Goal: Task Accomplishment & Management: Use online tool/utility

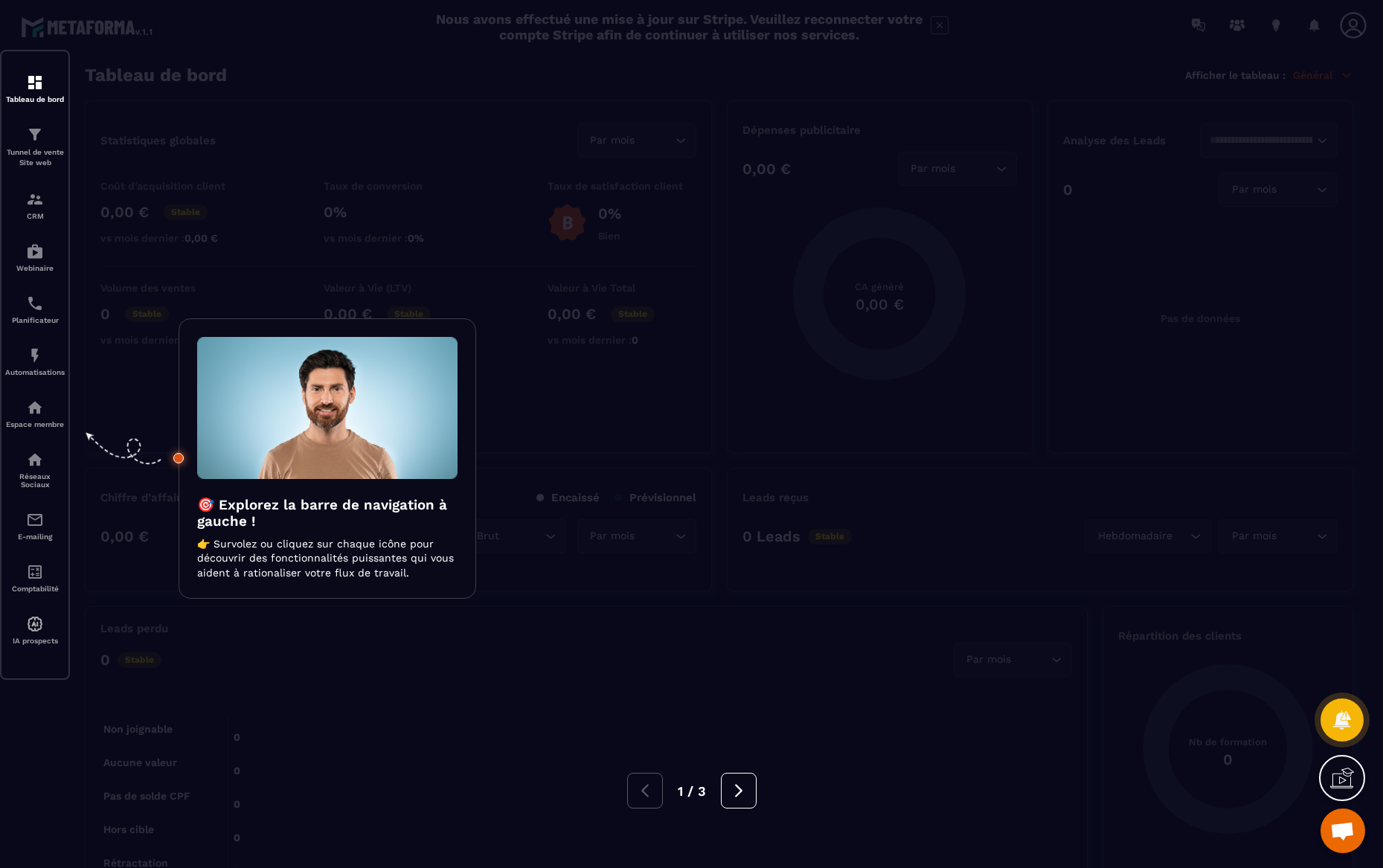
click at [35, 150] on div at bounding box center [692, 434] width 1383 height 868
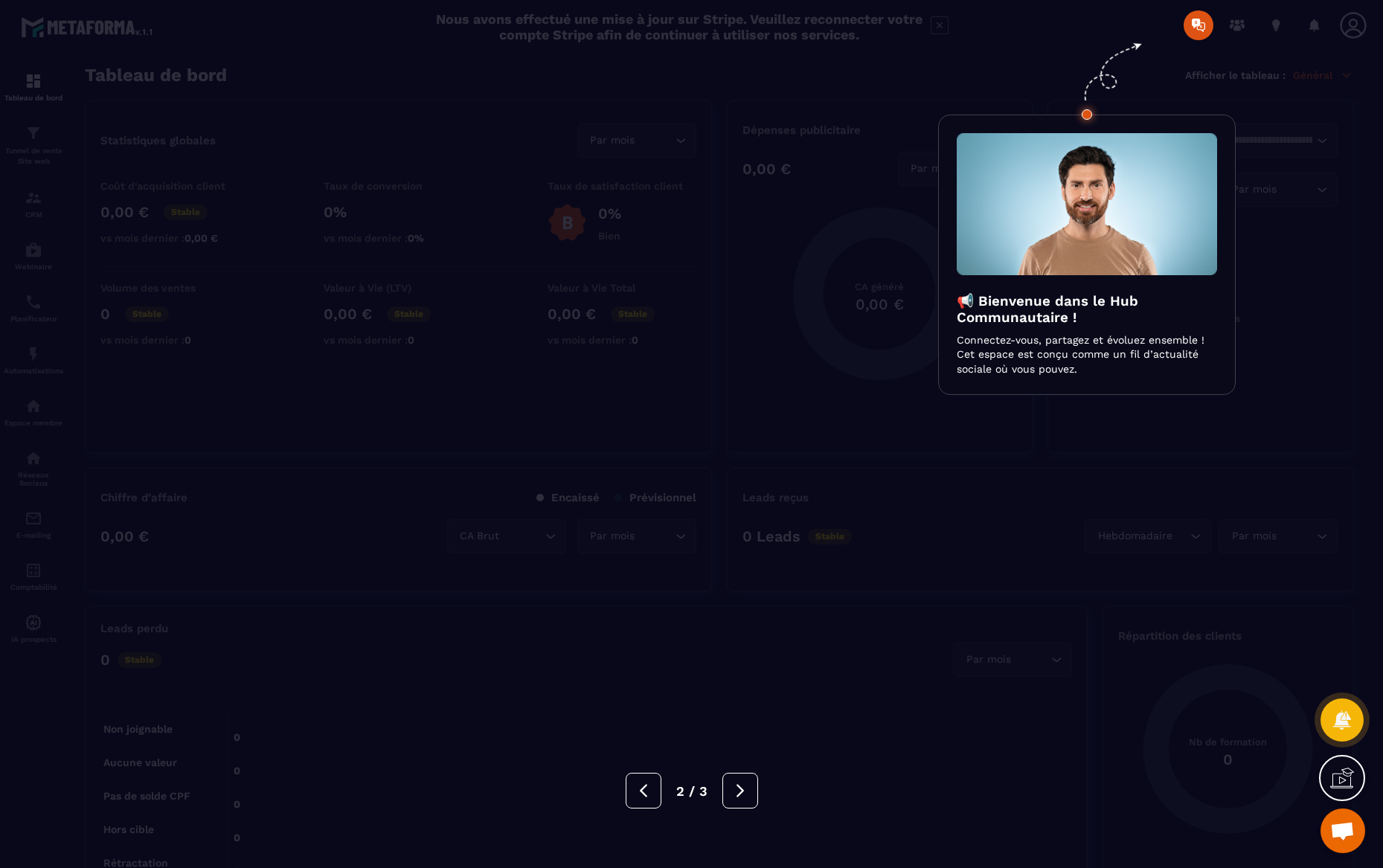
click at [1197, 28] on div at bounding box center [692, 434] width 1383 height 868
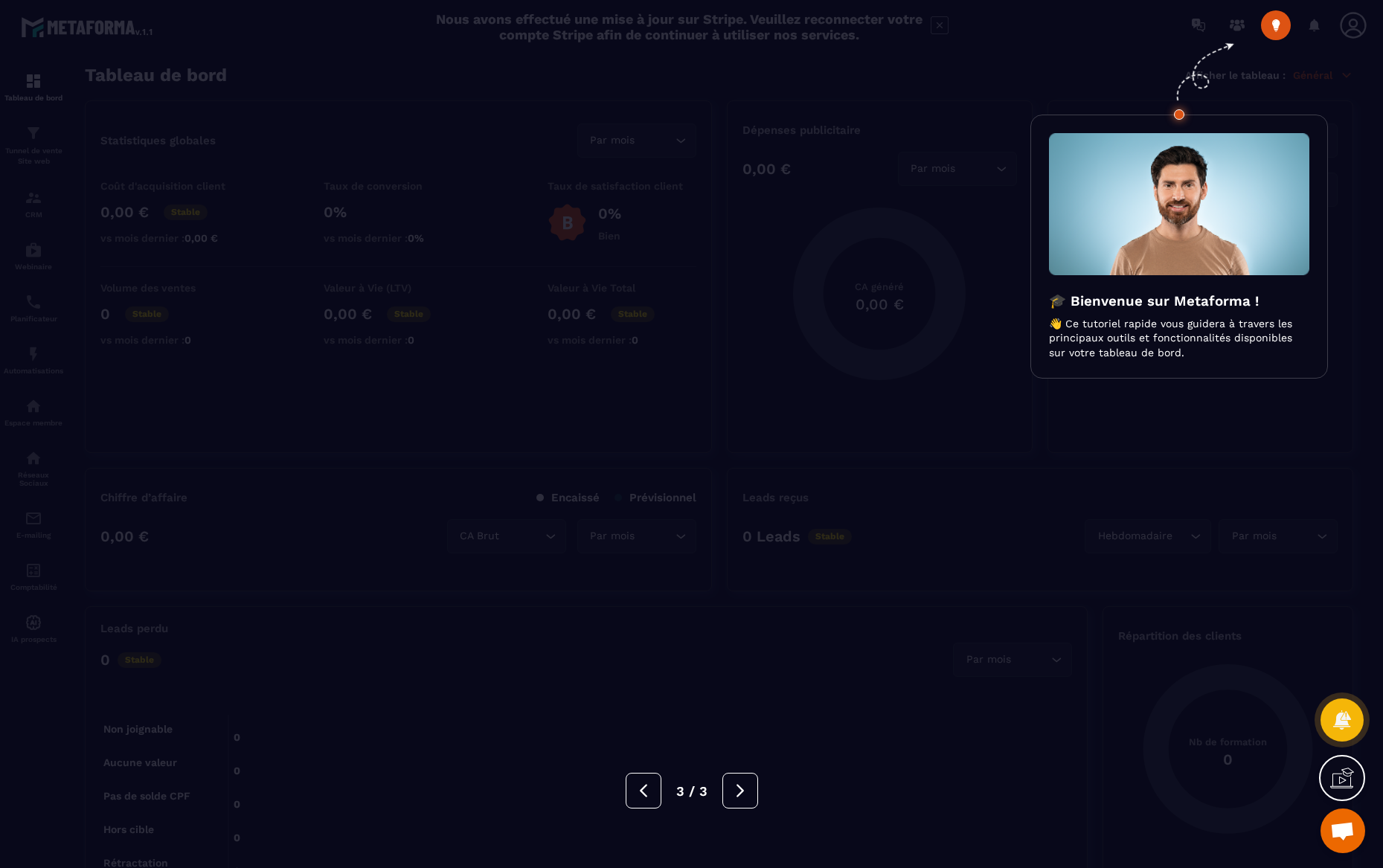
click at [1274, 27] on div at bounding box center [692, 434] width 1383 height 868
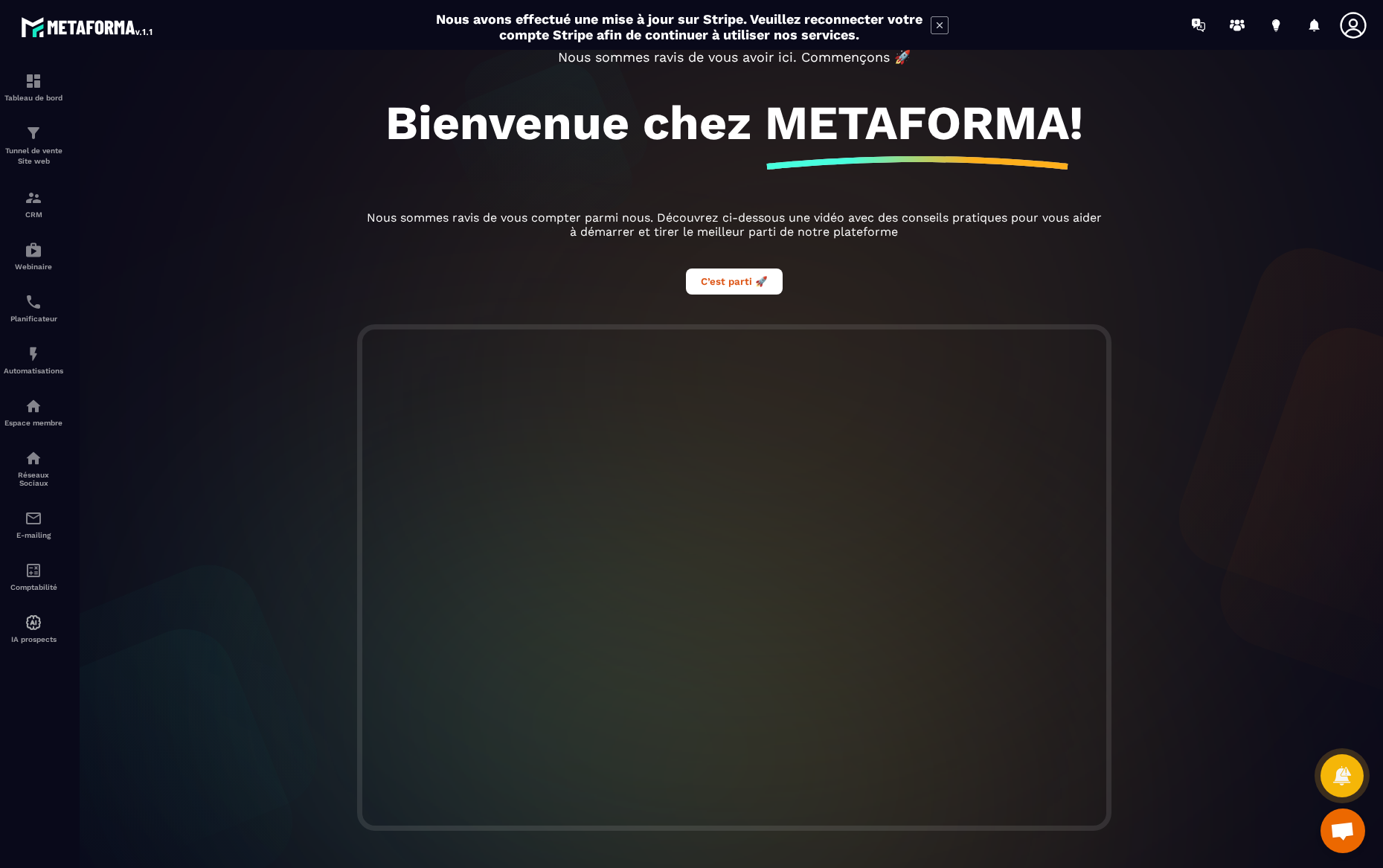
scroll to position [95, 0]
click at [1239, 24] on icon at bounding box center [1238, 25] width 24 height 24
click at [452, 295] on div "Bienvenue, Aurore Belle! Nous sommes ravis de vous avoir ici. Commençons 🚀 Bien…" at bounding box center [734, 145] width 774 height 359
click at [712, 283] on button "C’est parti 🚀" at bounding box center [735, 281] width 97 height 26
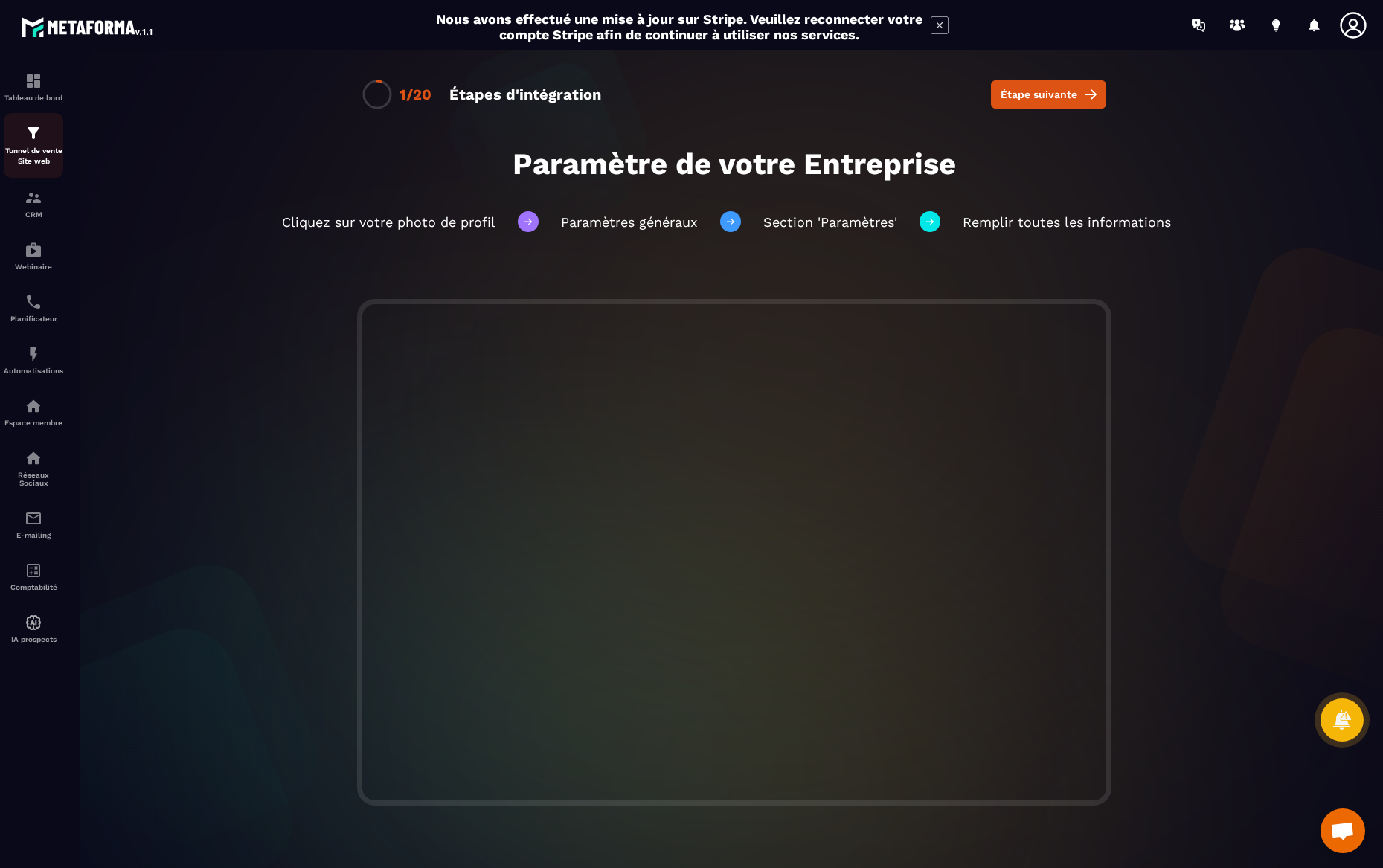
click at [26, 149] on p "Tunnel de vente Site web" at bounding box center [34, 157] width 60 height 21
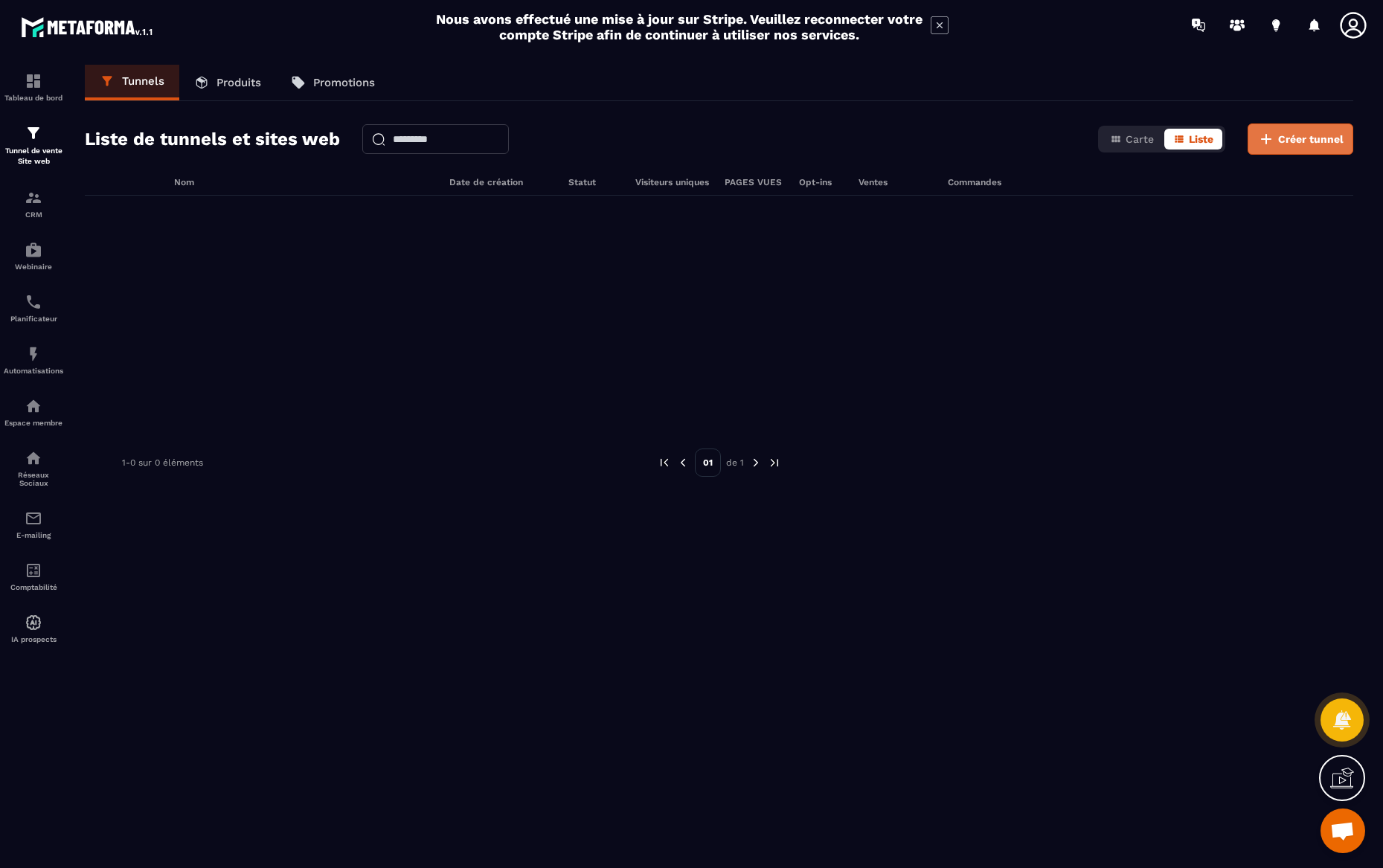
click at [1301, 135] on span "Créer tunnel" at bounding box center [1311, 139] width 66 height 15
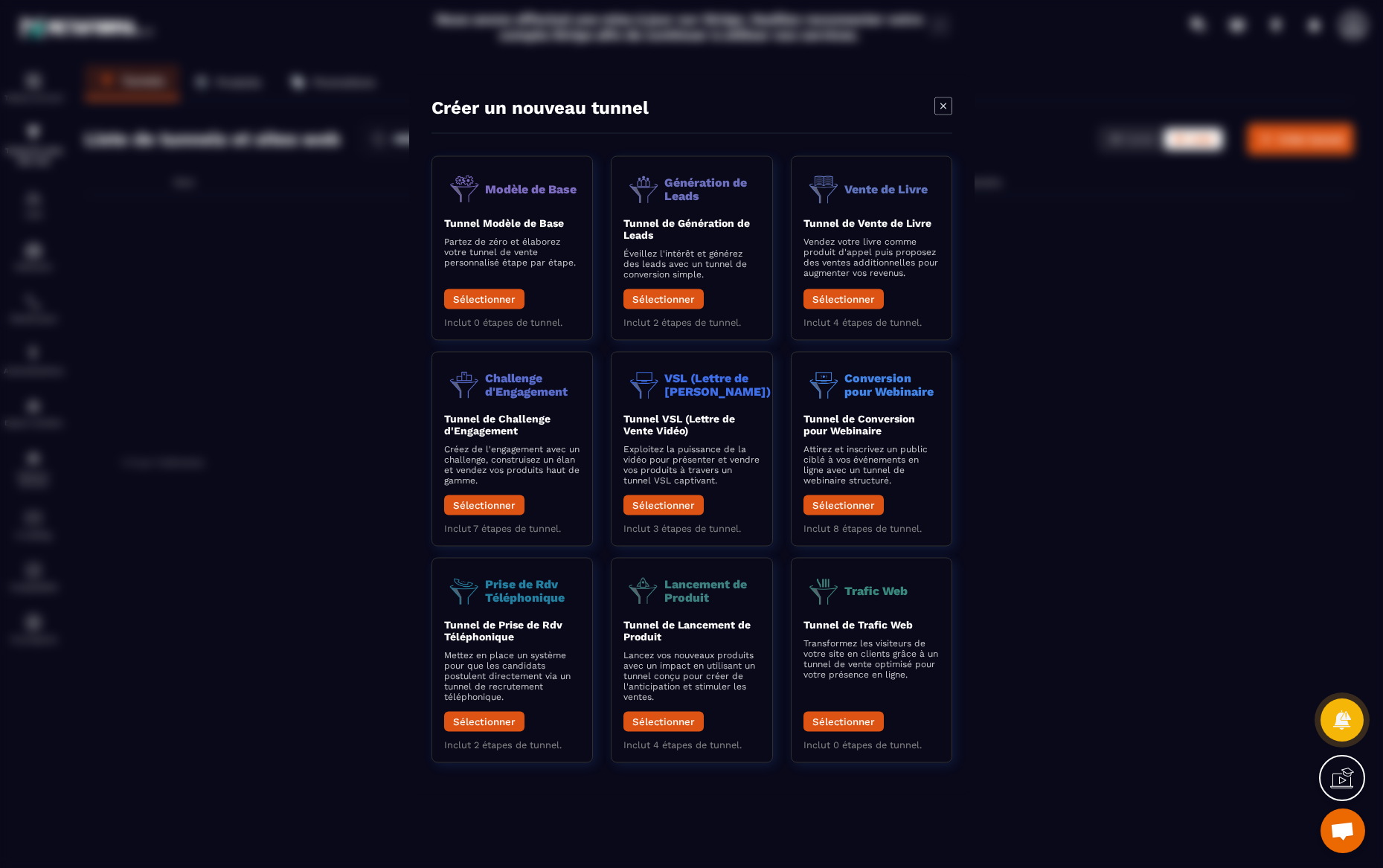
click at [1341, 777] on icon at bounding box center [1347, 776] width 15 height 16
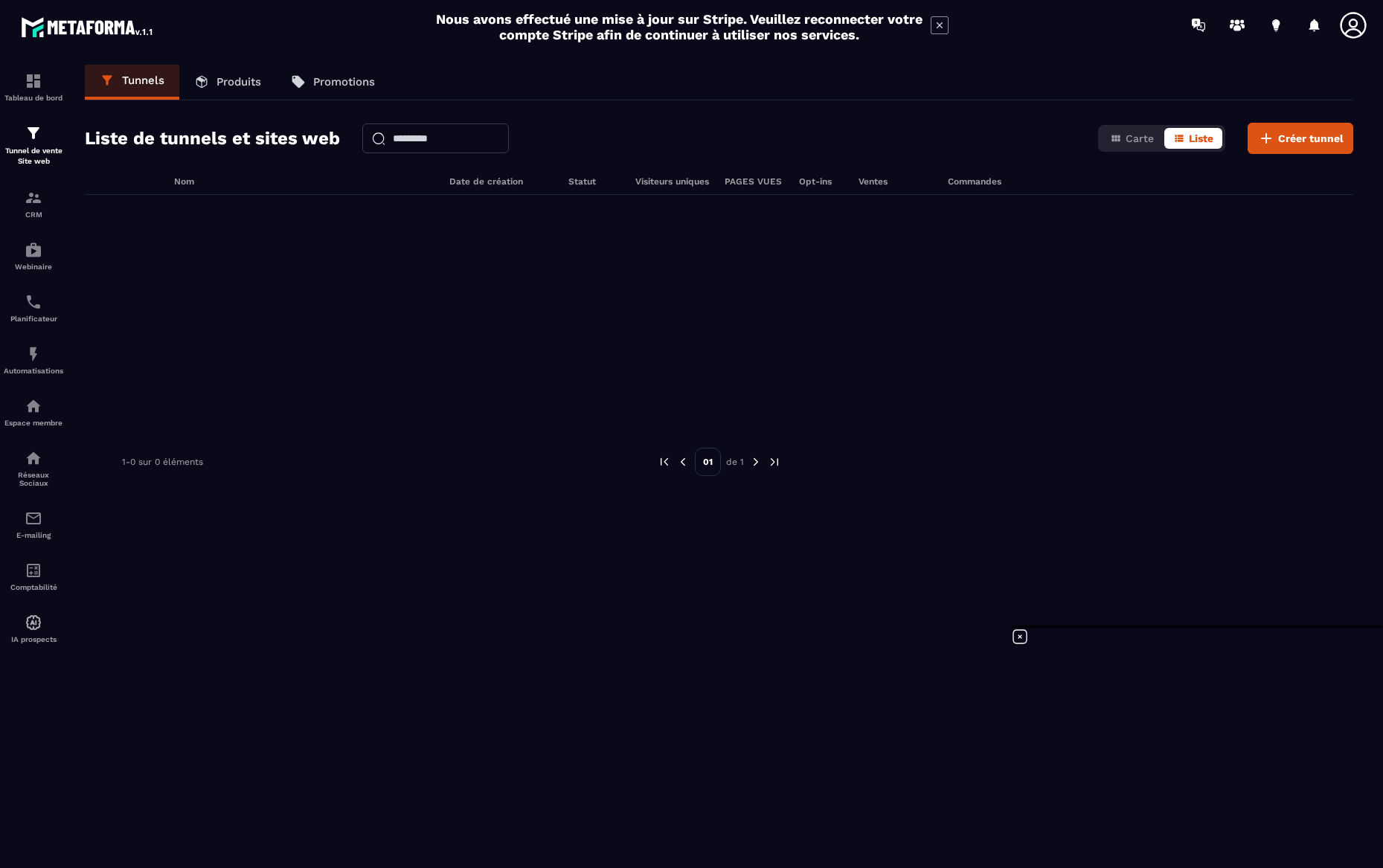
scroll to position [0, 0]
click at [756, 462] on img at bounding box center [756, 462] width 13 height 13
click at [1205, 142] on span "Liste" at bounding box center [1201, 139] width 25 height 12
click at [1307, 142] on span "Créer tunnel" at bounding box center [1311, 139] width 66 height 15
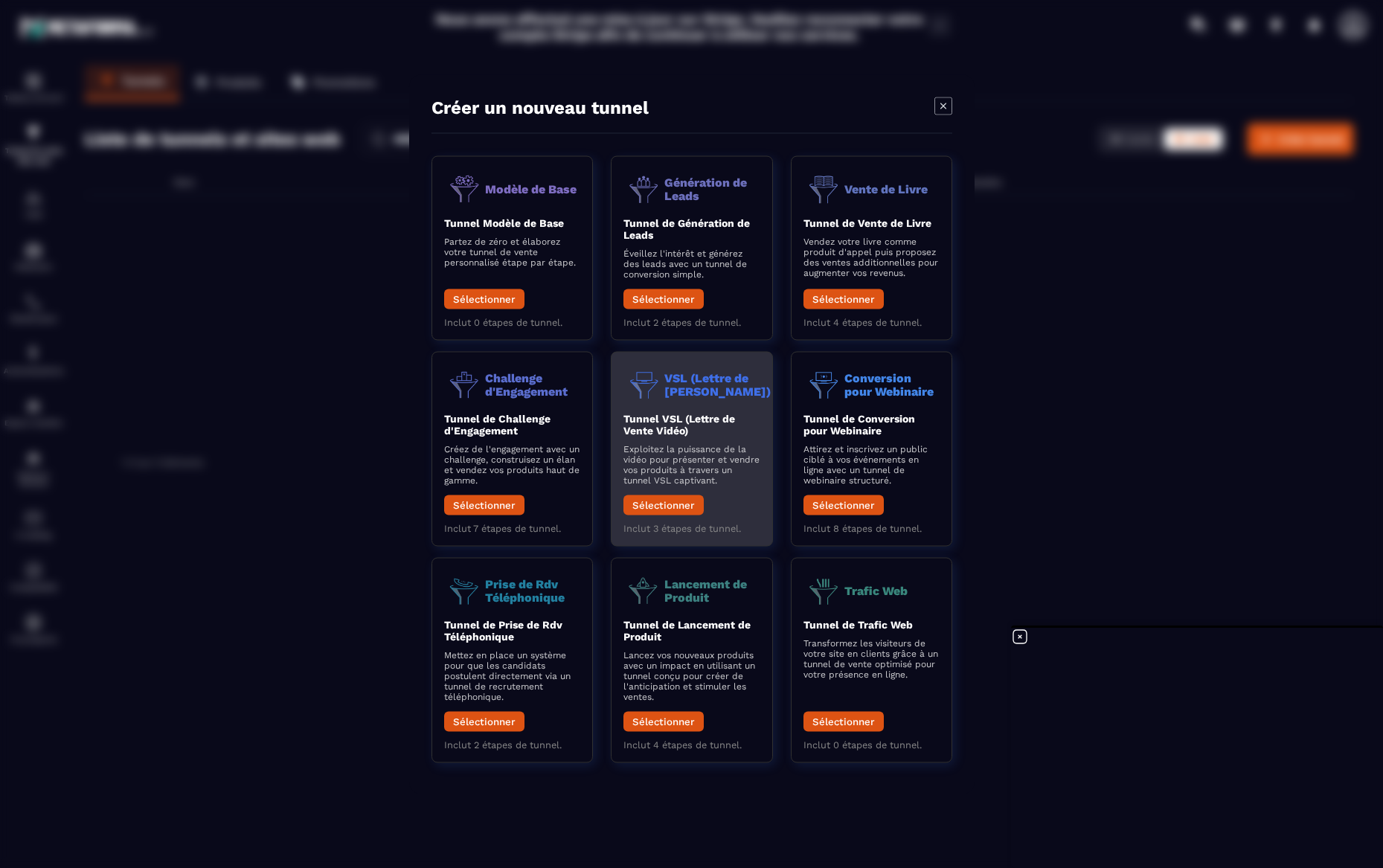
click at [698, 487] on div "Tunnel VSL (Lettre de Vente Vidéo) Exploitez la puissance de la vidéo pour prés…" at bounding box center [692, 468] width 137 height 110
click at [680, 512] on button "Sélectionner" at bounding box center [664, 504] width 81 height 20
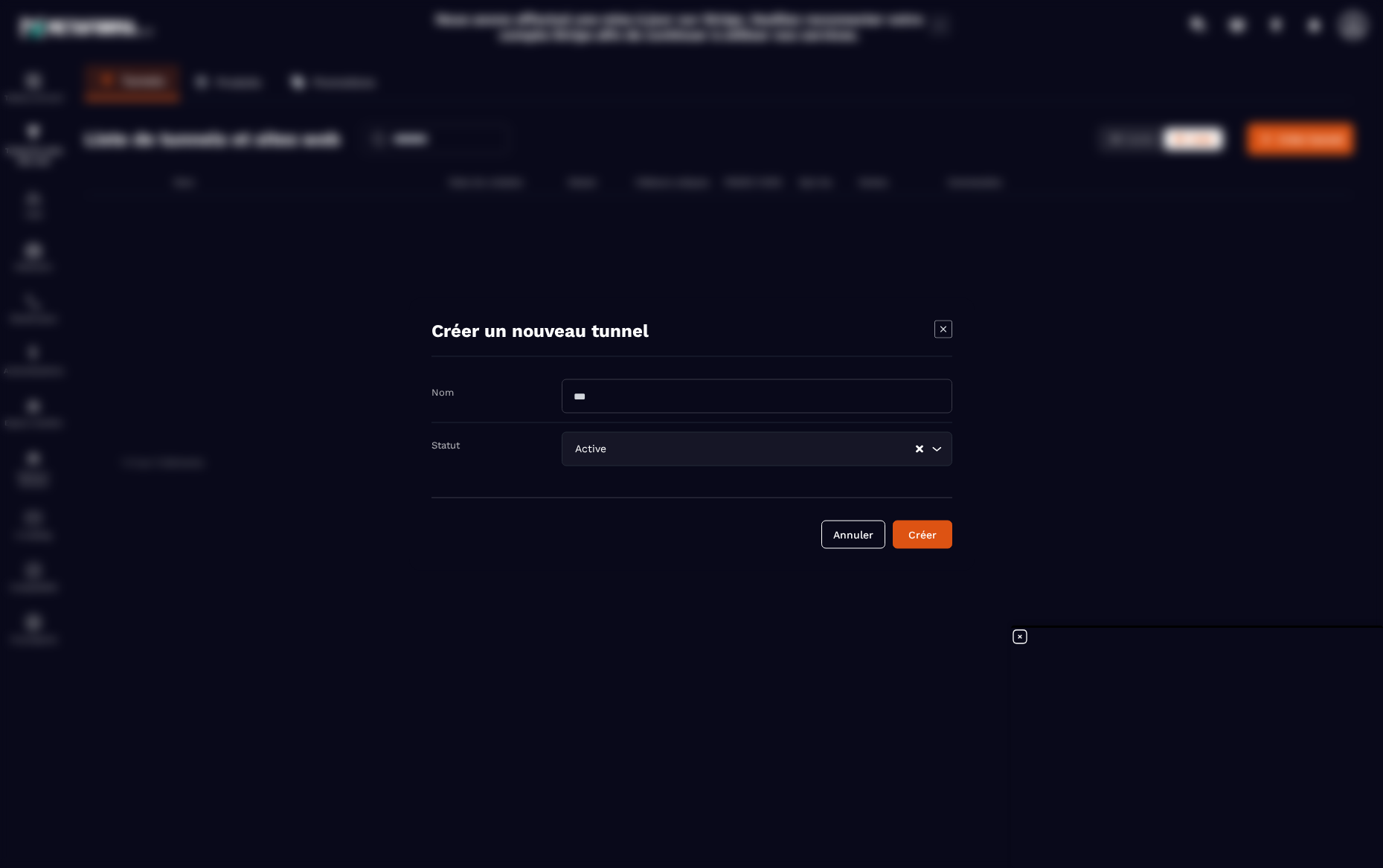
click at [639, 398] on input "Modal window" at bounding box center [757, 396] width 391 height 34
type input "**********"
click at [769, 451] on input "Search for option" at bounding box center [762, 449] width 305 height 16
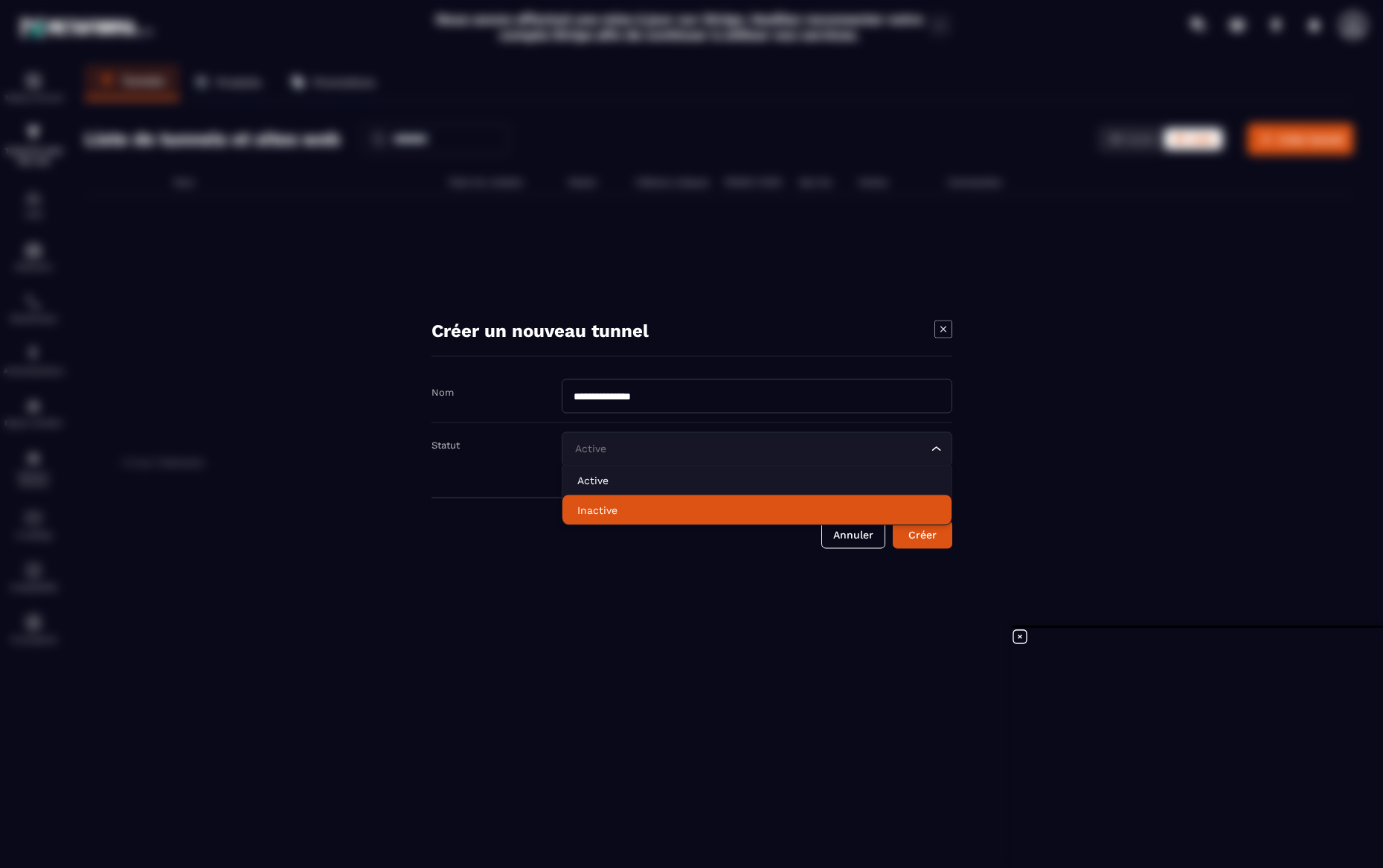
click at [738, 516] on p "Inactive" at bounding box center [757, 509] width 360 height 15
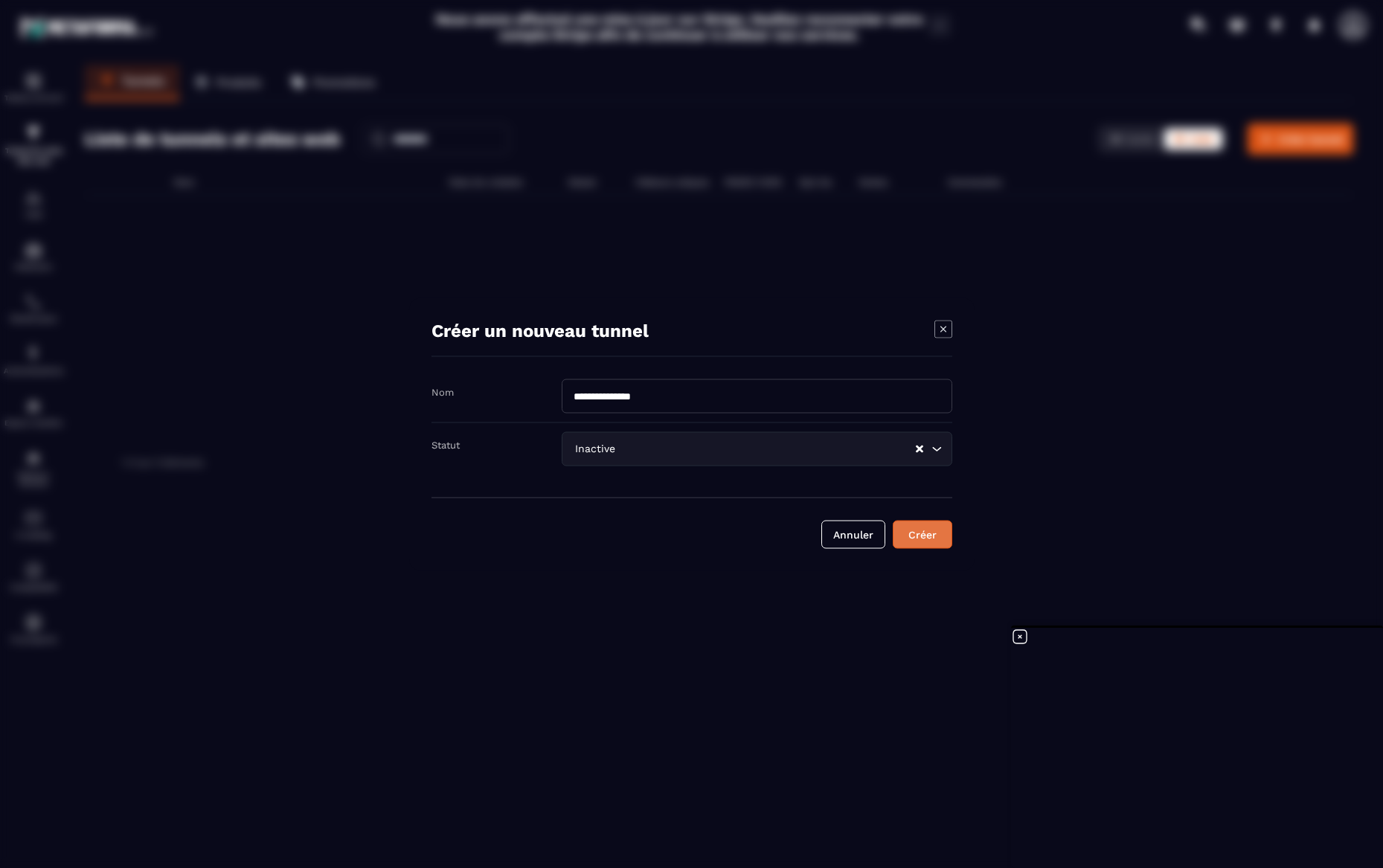
click at [912, 536] on div "Créer" at bounding box center [923, 534] width 40 height 15
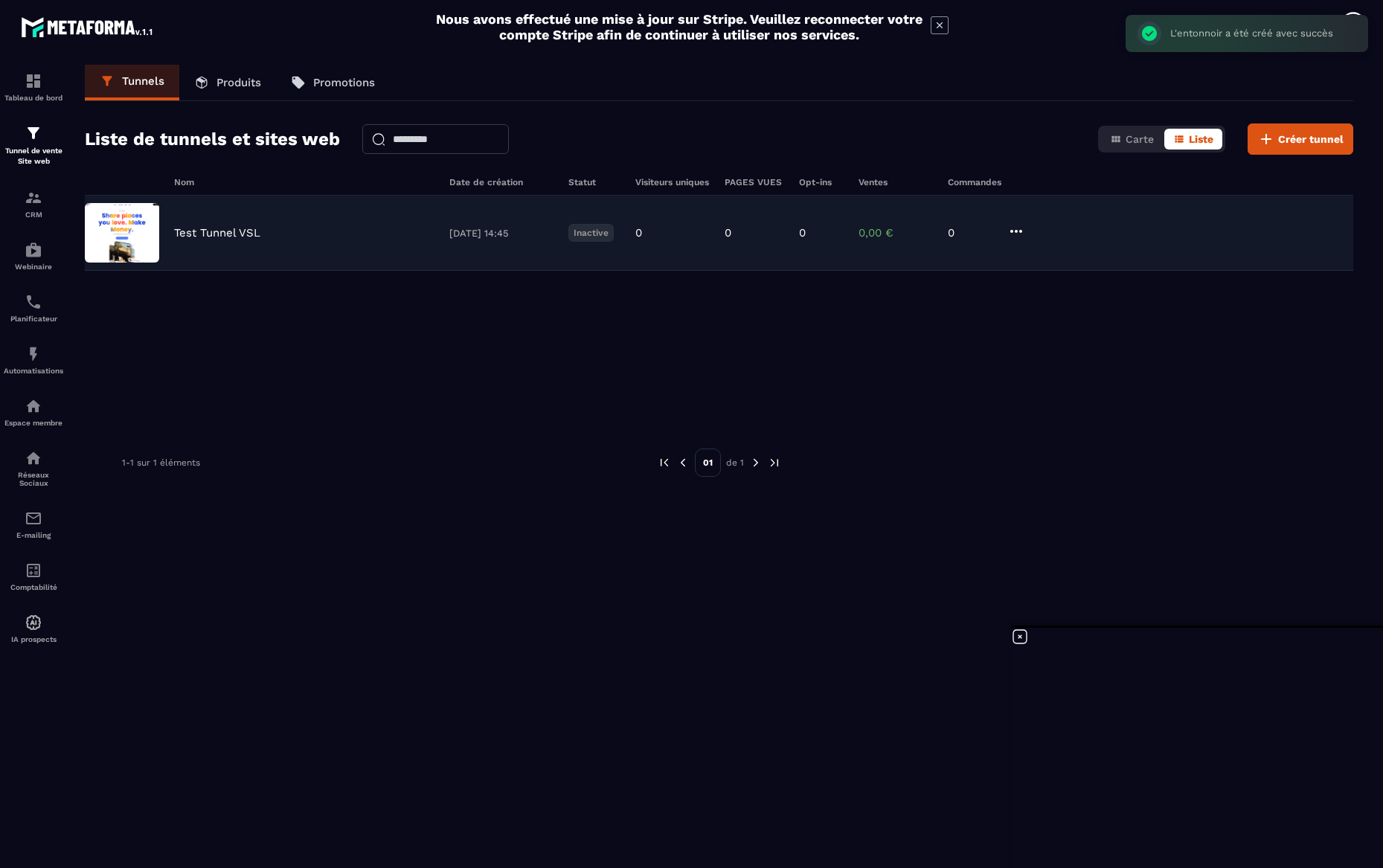
click at [1004, 232] on div "Test Tunnel VSL 05/09/2025 14:45 Inactive 0 0 0 0,00 € 0" at bounding box center [719, 233] width 1269 height 75
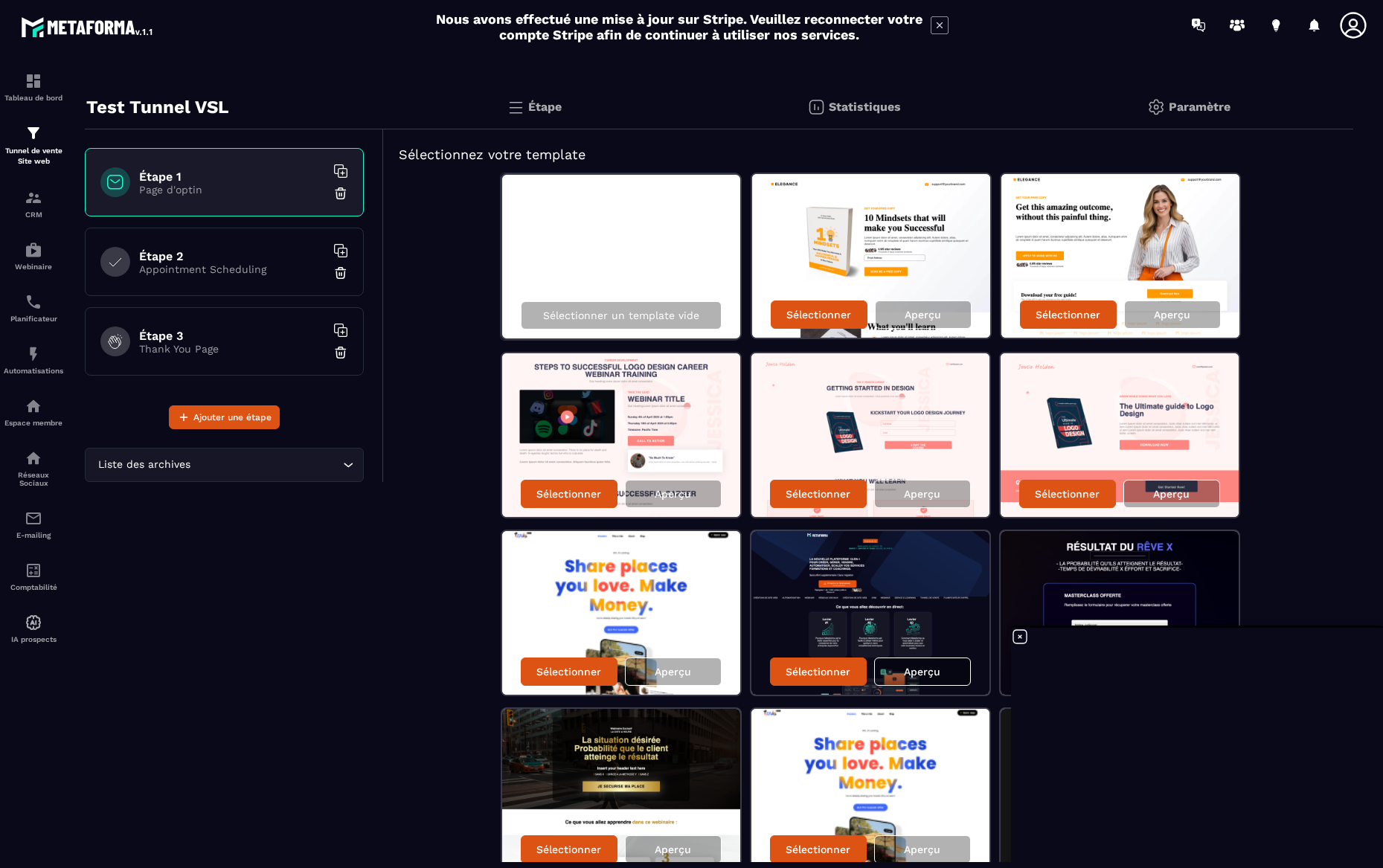
scroll to position [28, 0]
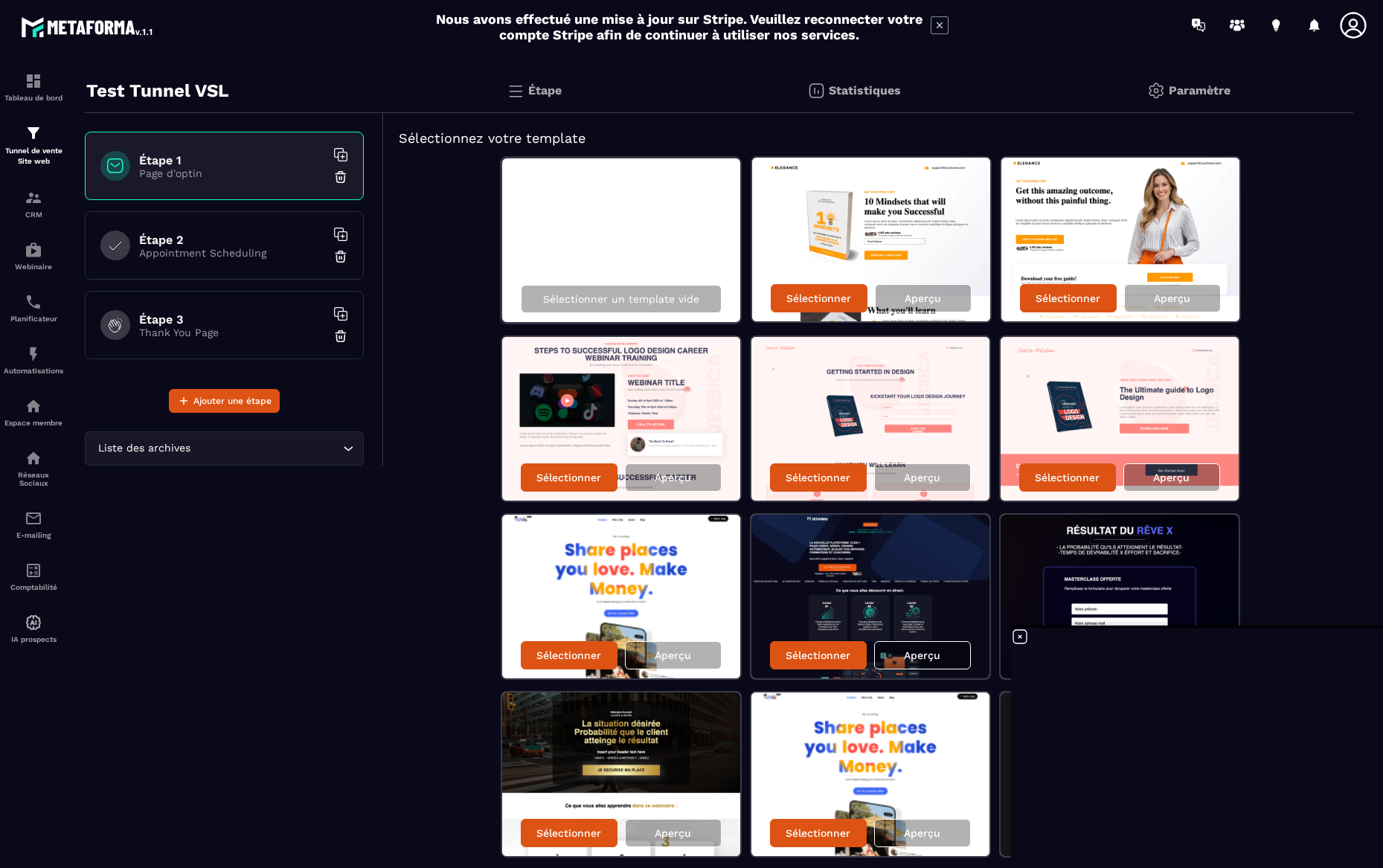
click at [178, 242] on h6 "Étape 2" at bounding box center [232, 239] width 186 height 14
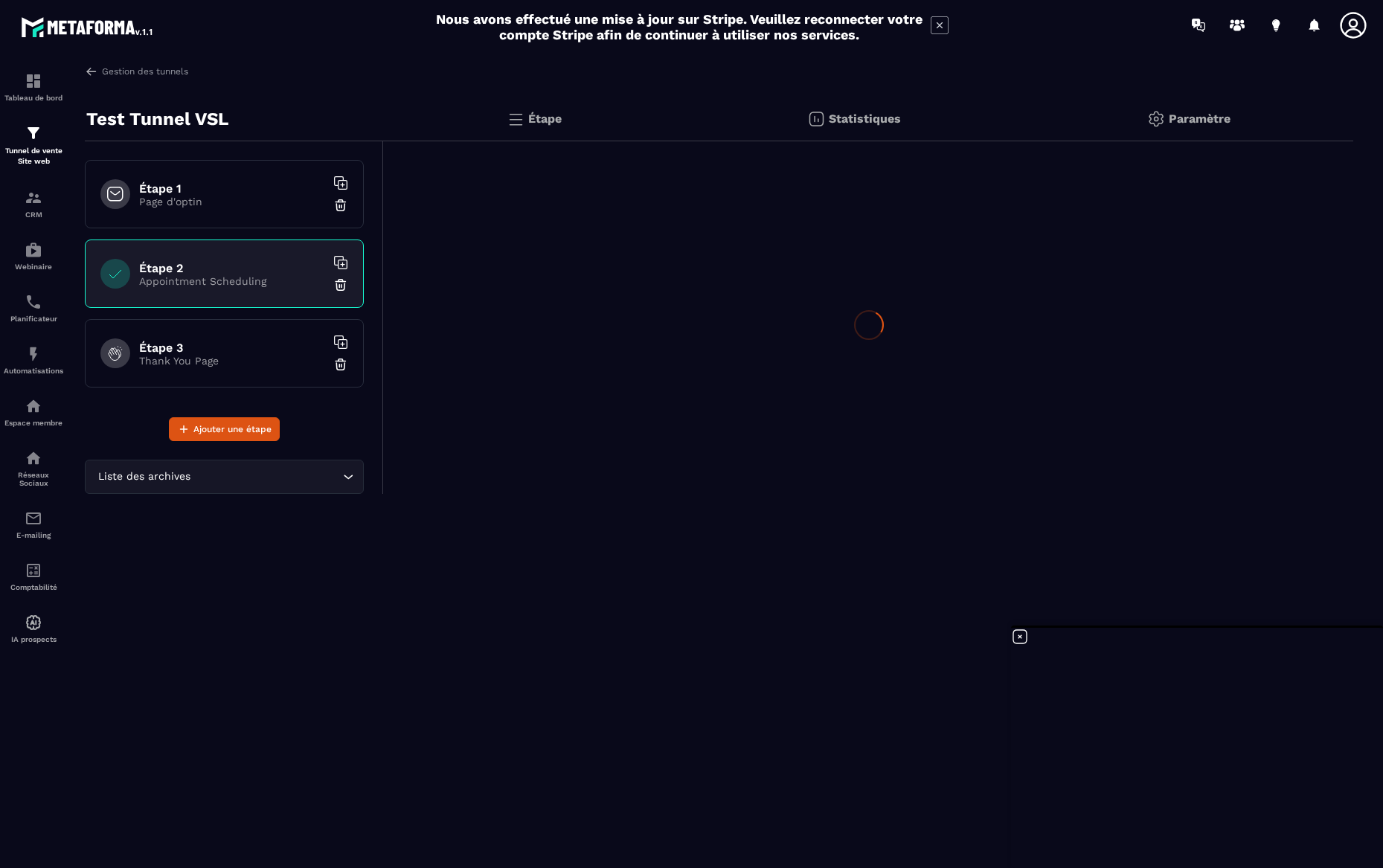
scroll to position [0, 0]
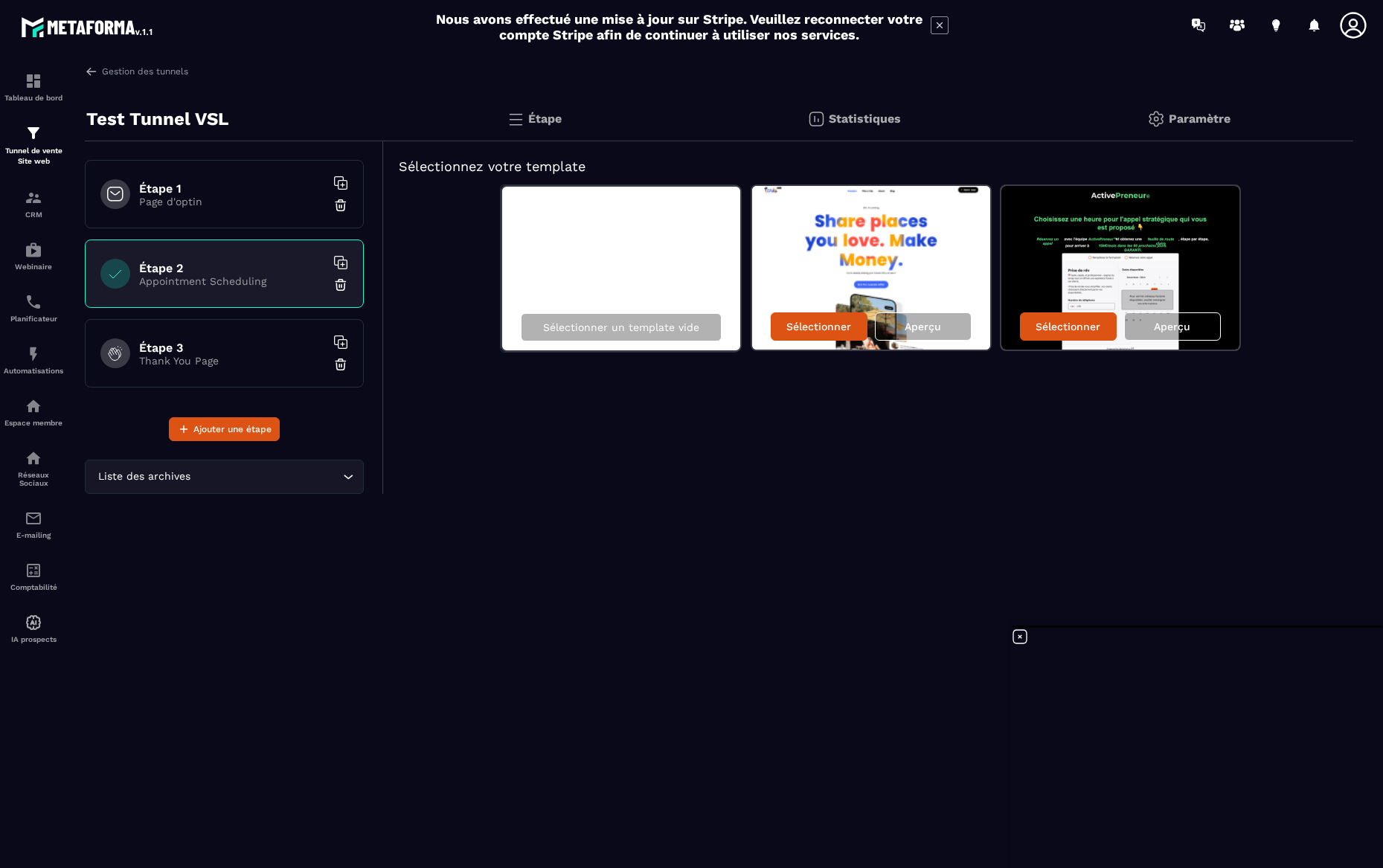
click at [196, 206] on p "Page d'optin" at bounding box center [232, 201] width 186 height 12
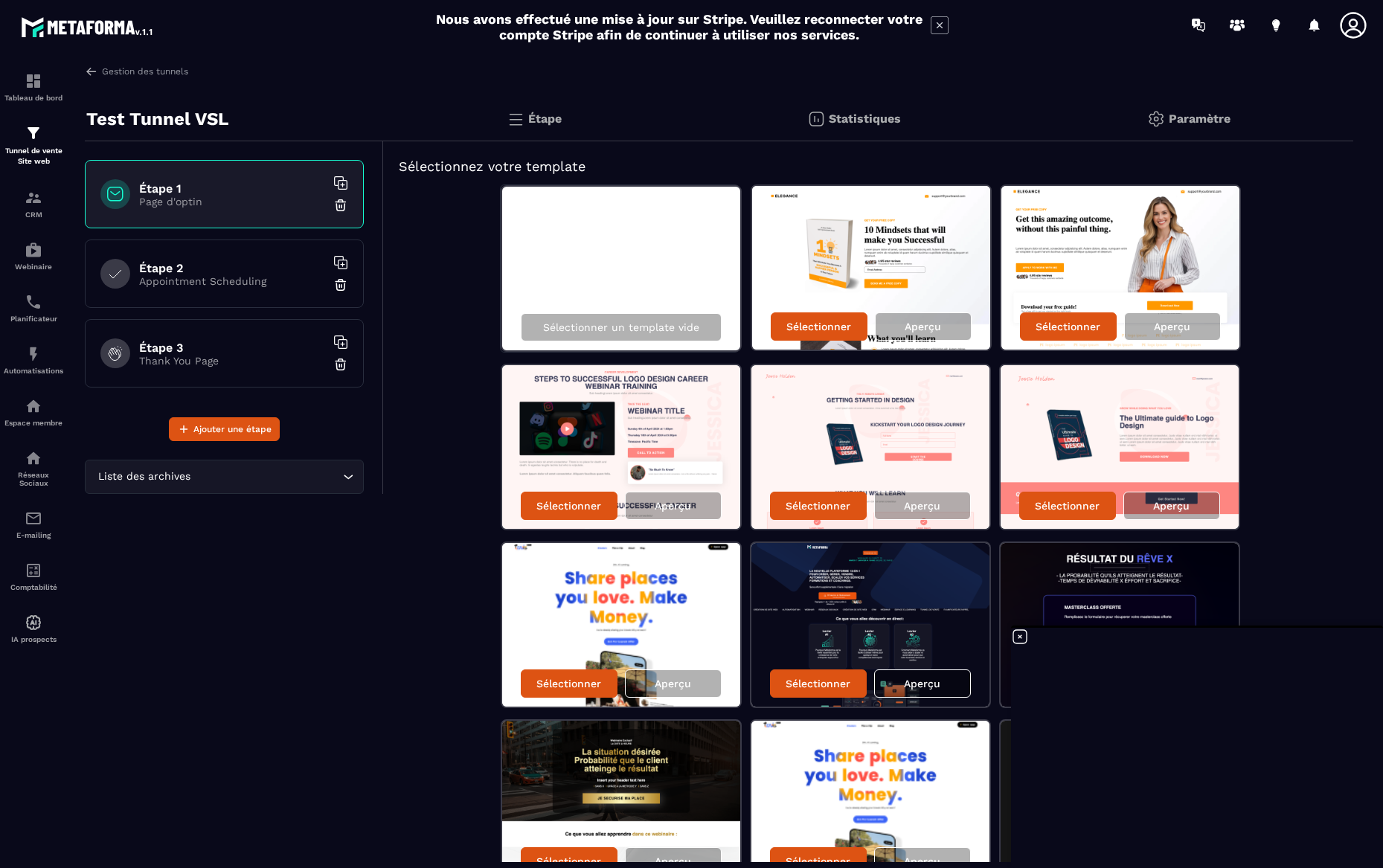
click at [178, 280] on p "Appointment Scheduling" at bounding box center [232, 281] width 186 height 12
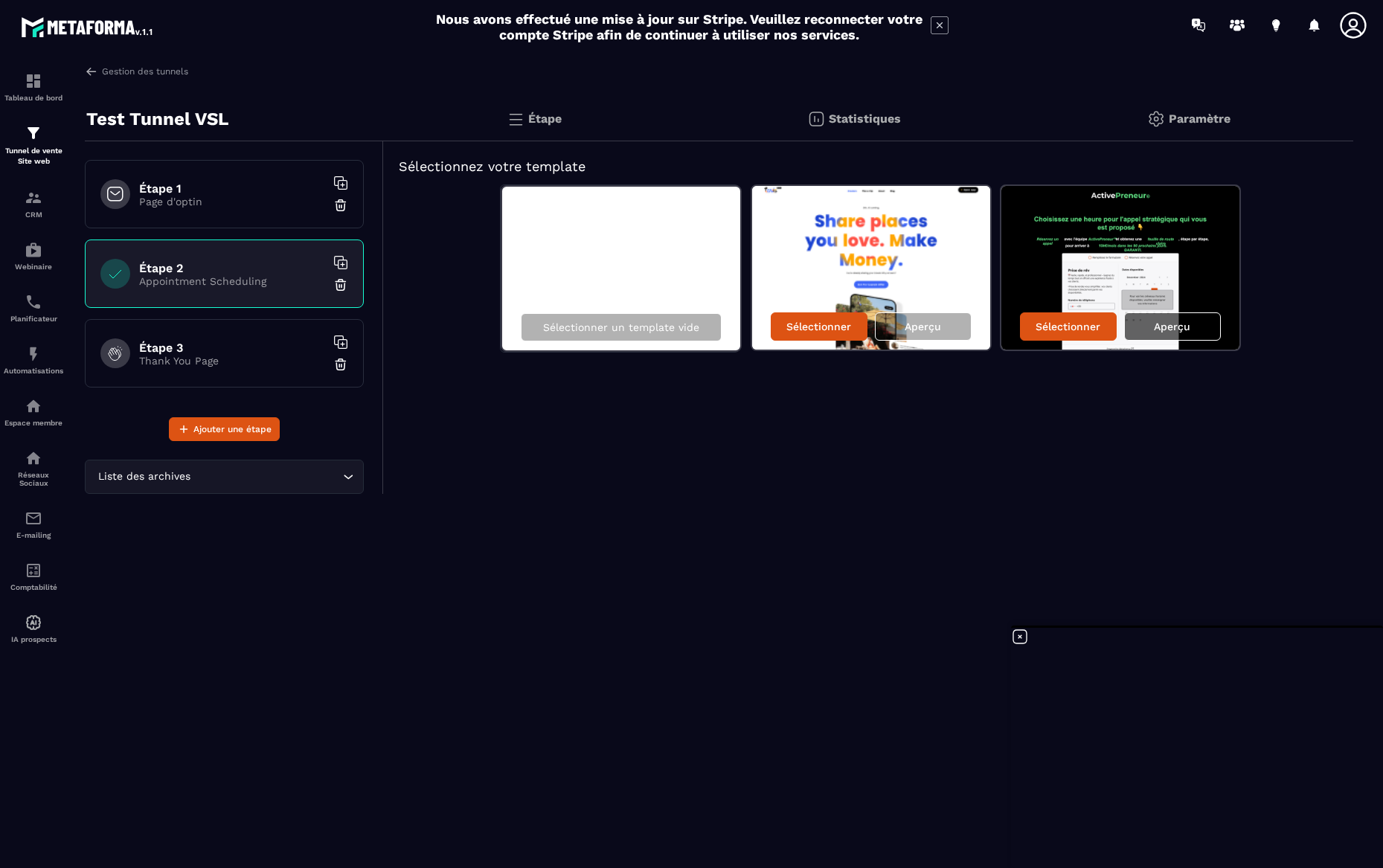
click at [1163, 333] on div "Aperçu" at bounding box center [1173, 327] width 97 height 28
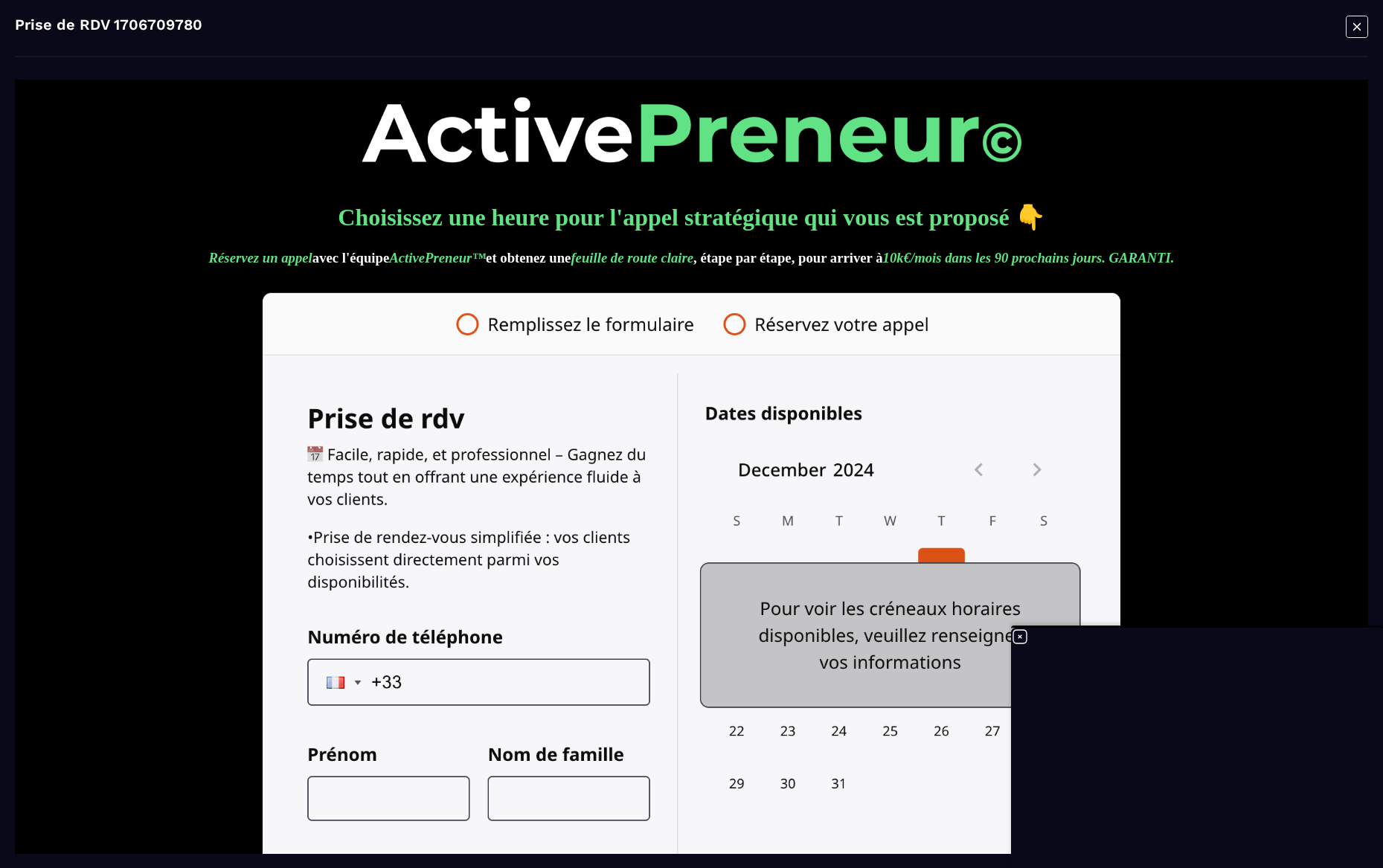
click at [1361, 26] on icon "Modal window" at bounding box center [1358, 26] width 22 height 23
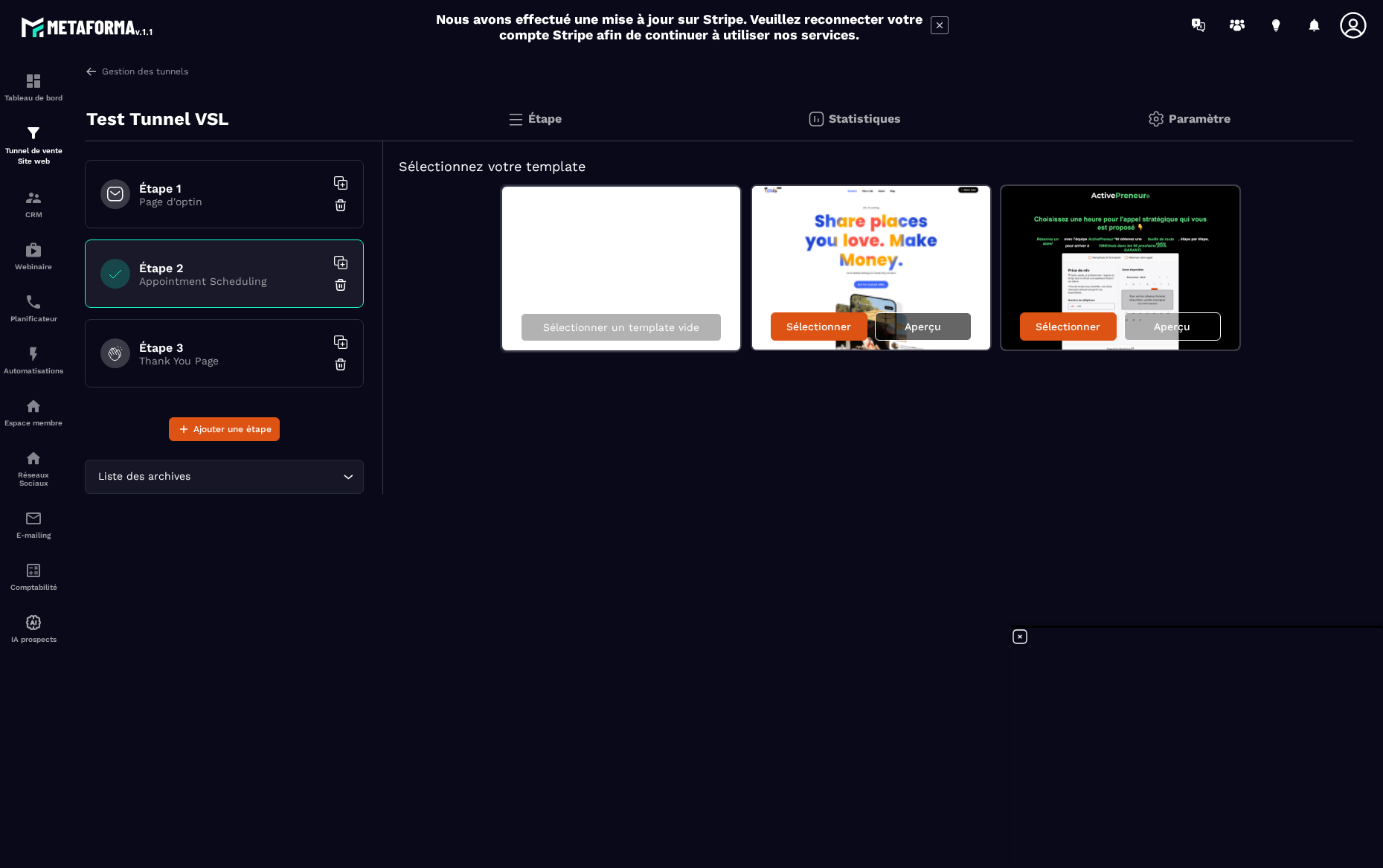
click at [908, 327] on p "Aperçu" at bounding box center [923, 327] width 37 height 12
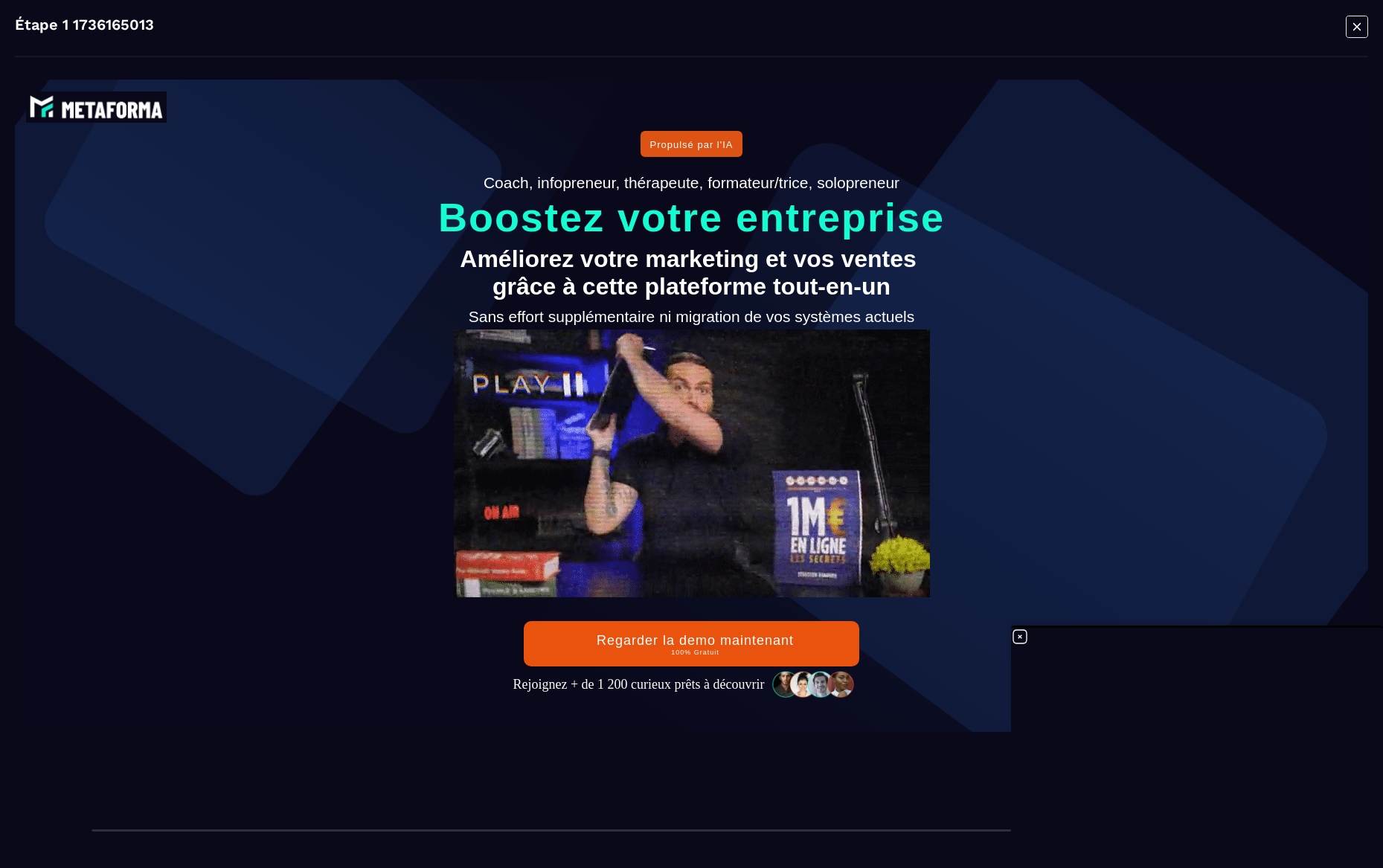
click at [1358, 31] on icon "Modal window" at bounding box center [1358, 26] width 22 height 23
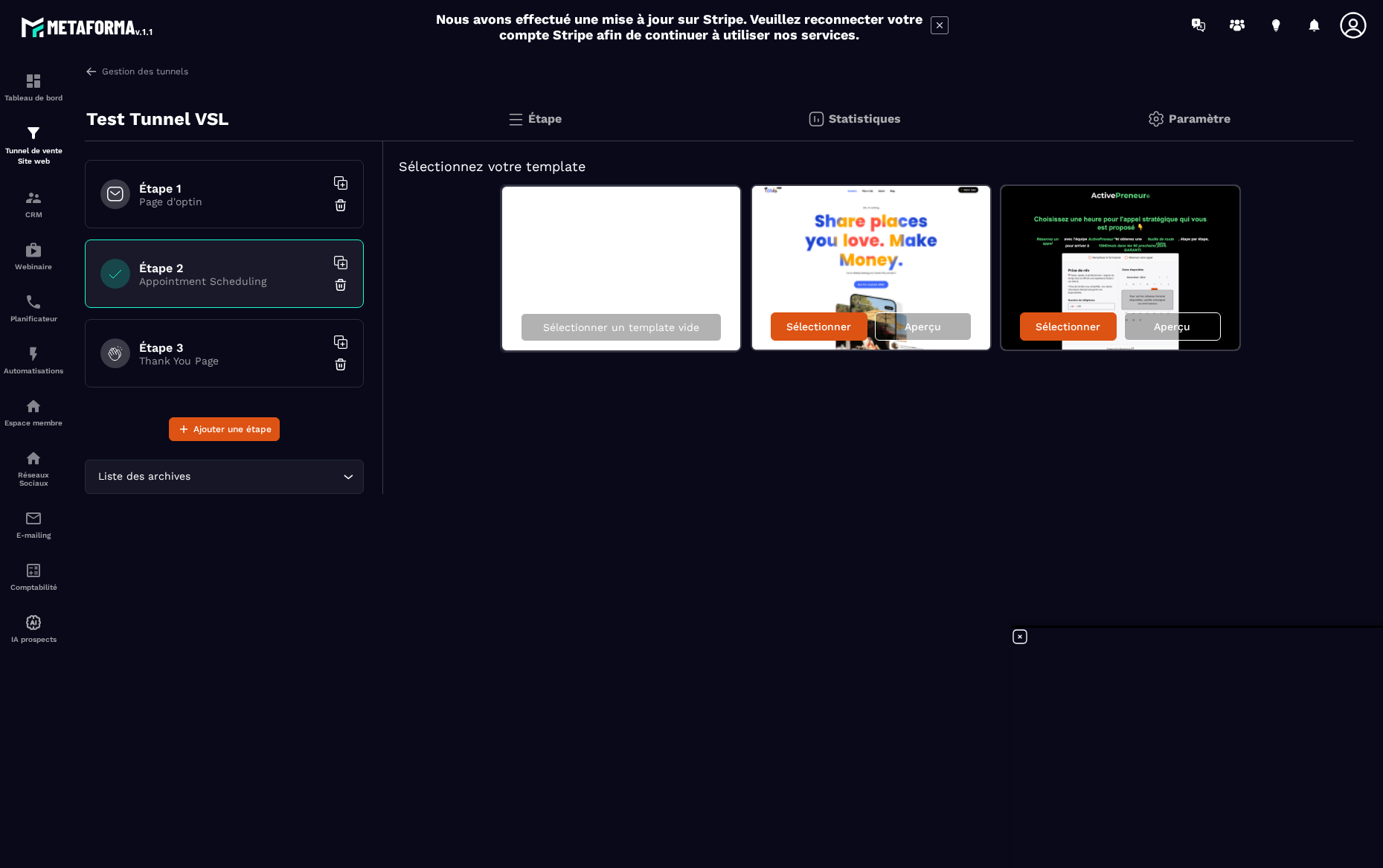
click at [262, 193] on h6 "Étape 1" at bounding box center [232, 188] width 186 height 14
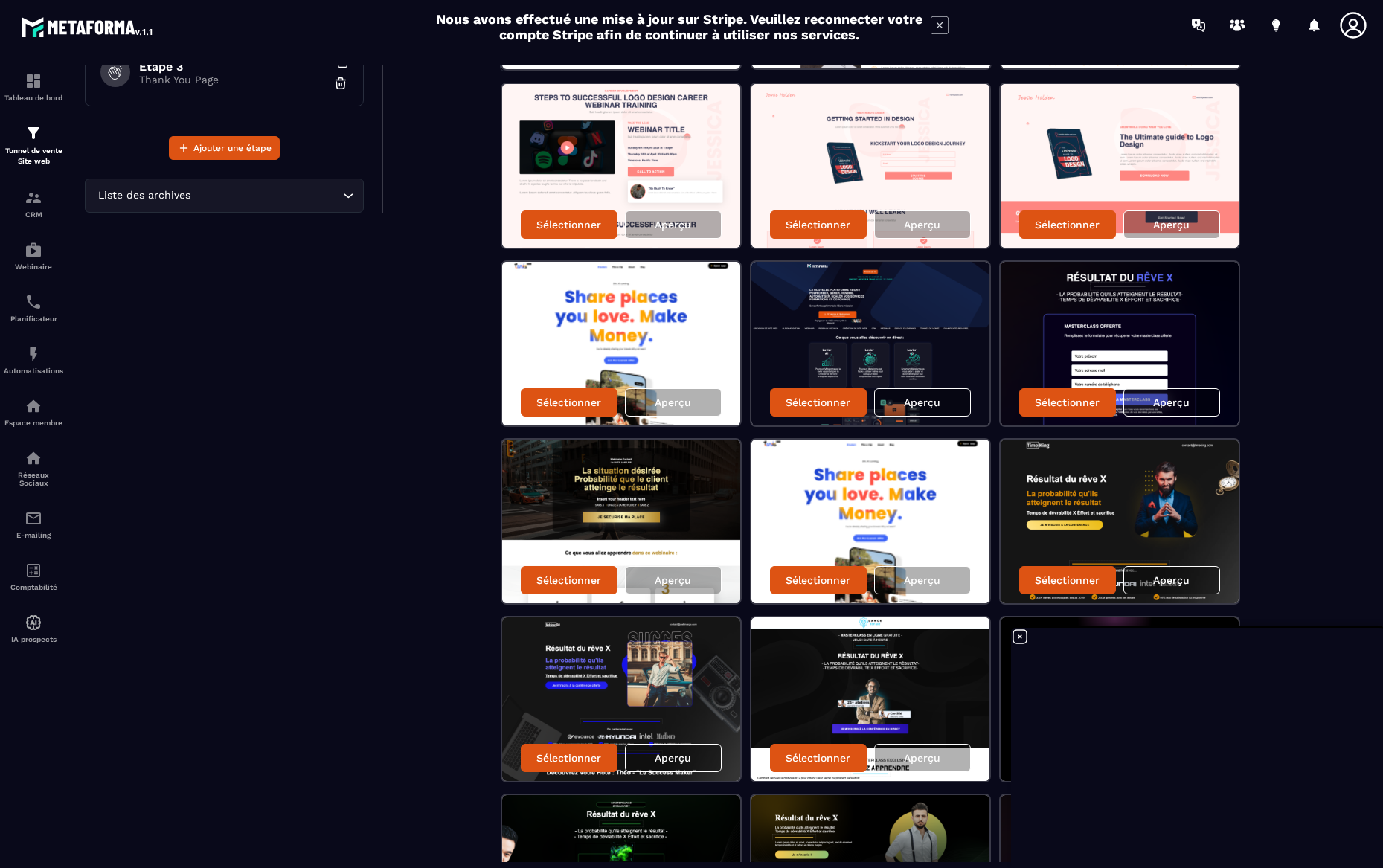
scroll to position [381, 0]
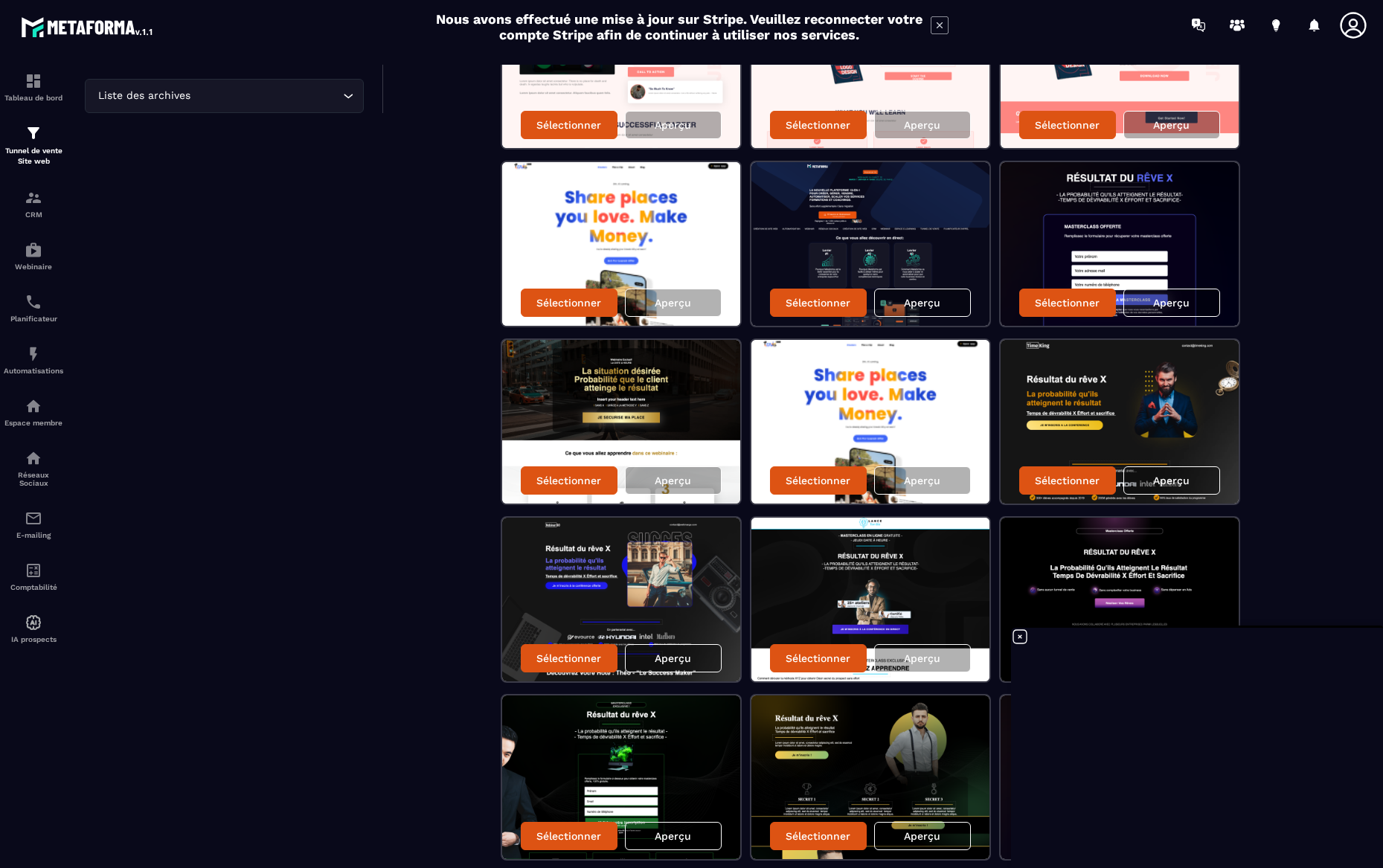
click at [1076, 395] on img at bounding box center [1120, 421] width 238 height 163
click at [1153, 483] on p "Aperçu" at bounding box center [1171, 480] width 37 height 12
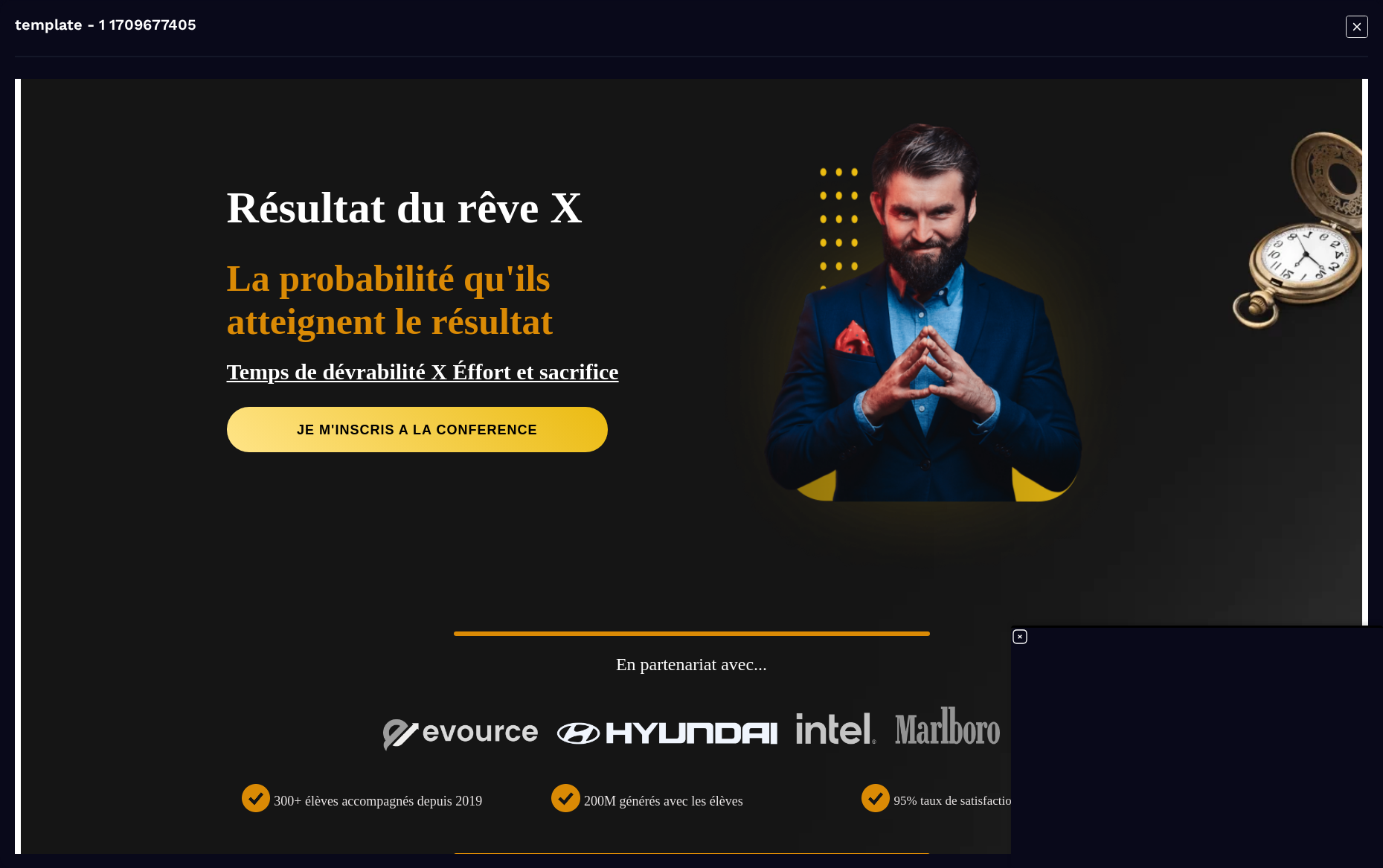
scroll to position [0, 0]
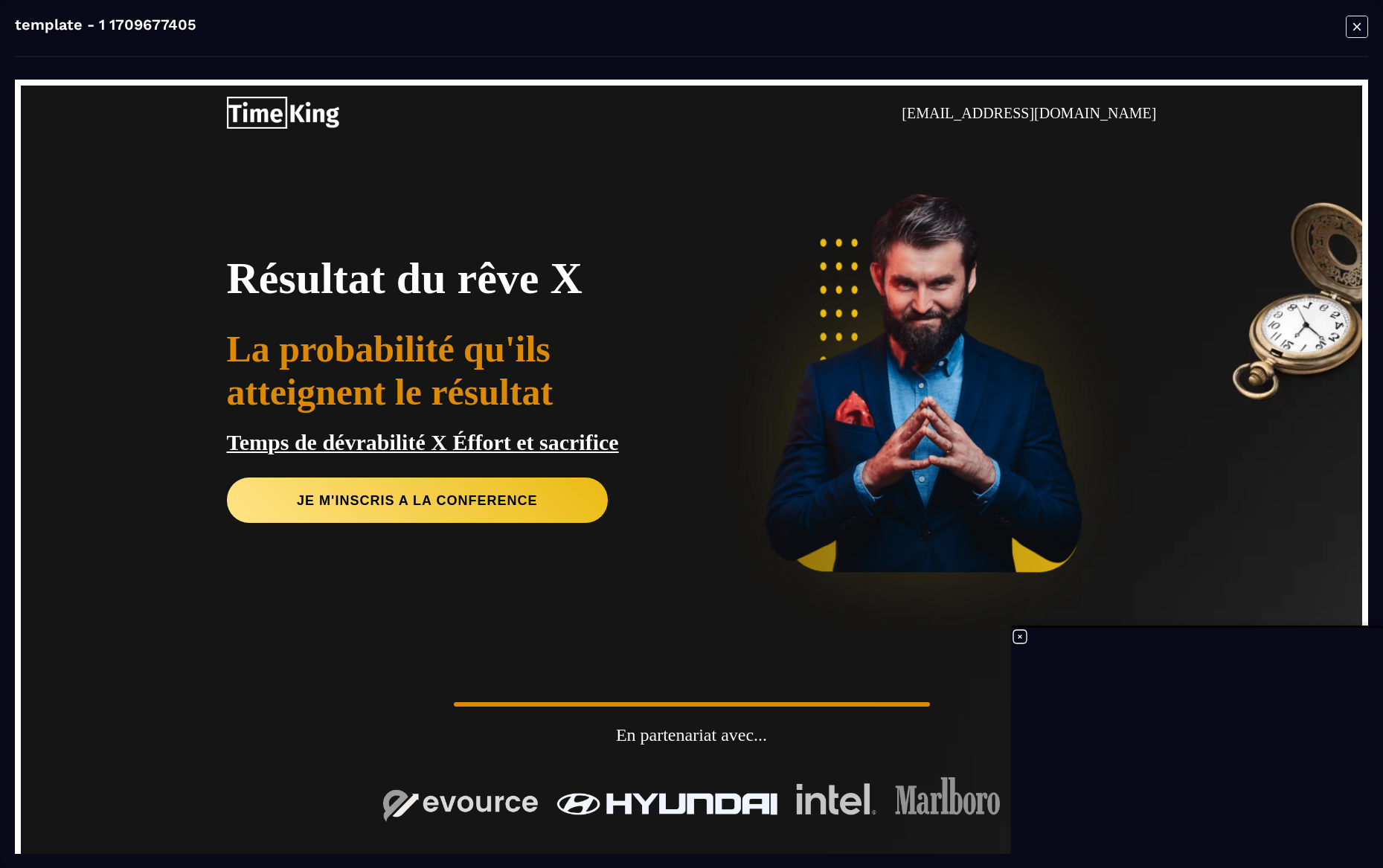
click at [1358, 28] on icon "Modal window" at bounding box center [1358, 26] width 7 height 7
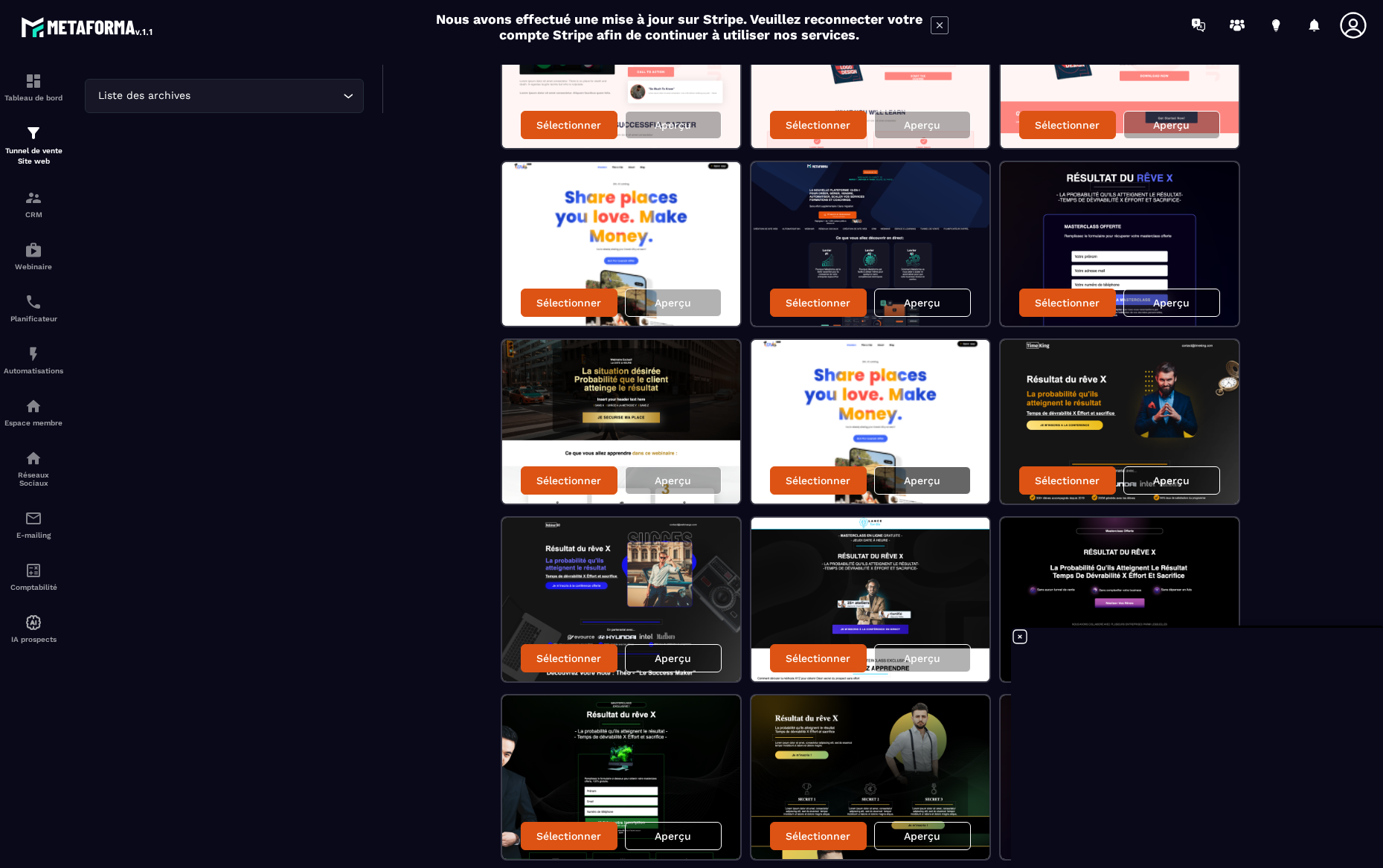
click at [892, 477] on div "Aperçu" at bounding box center [923, 480] width 97 height 28
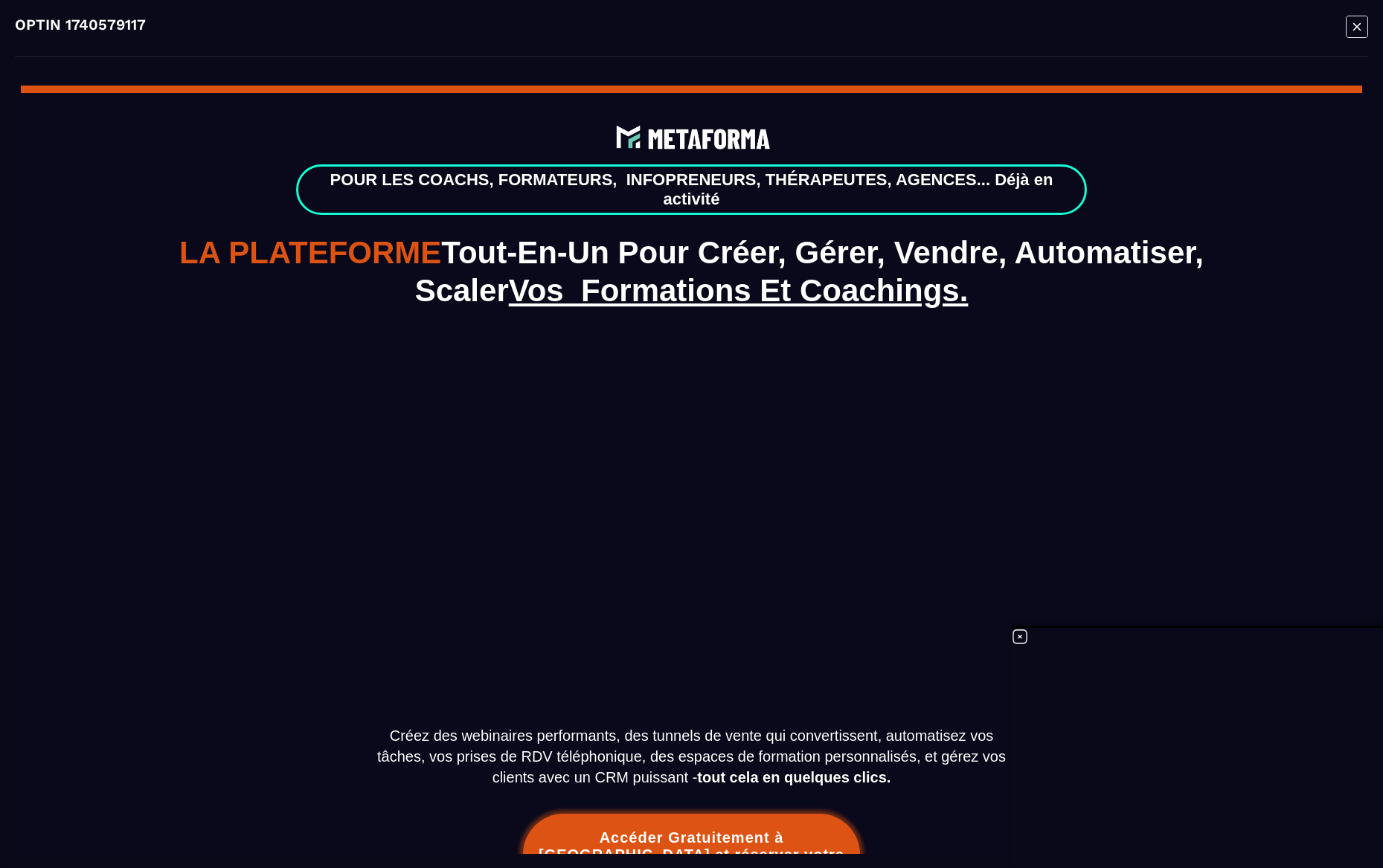
click at [1348, 29] on icon "Modal window" at bounding box center [1358, 26] width 22 height 23
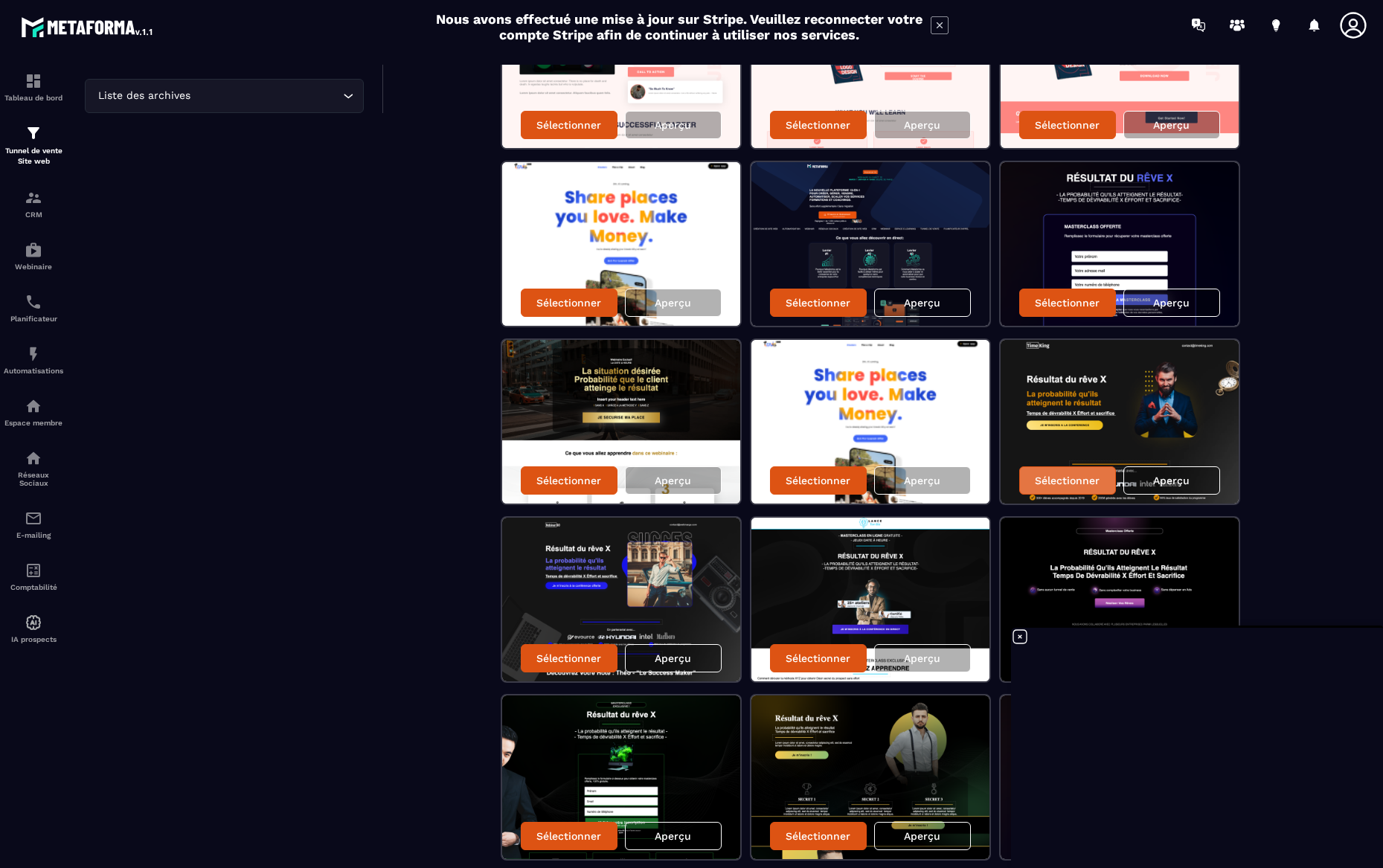
click at [1080, 483] on p "Sélectionner" at bounding box center [1067, 480] width 65 height 12
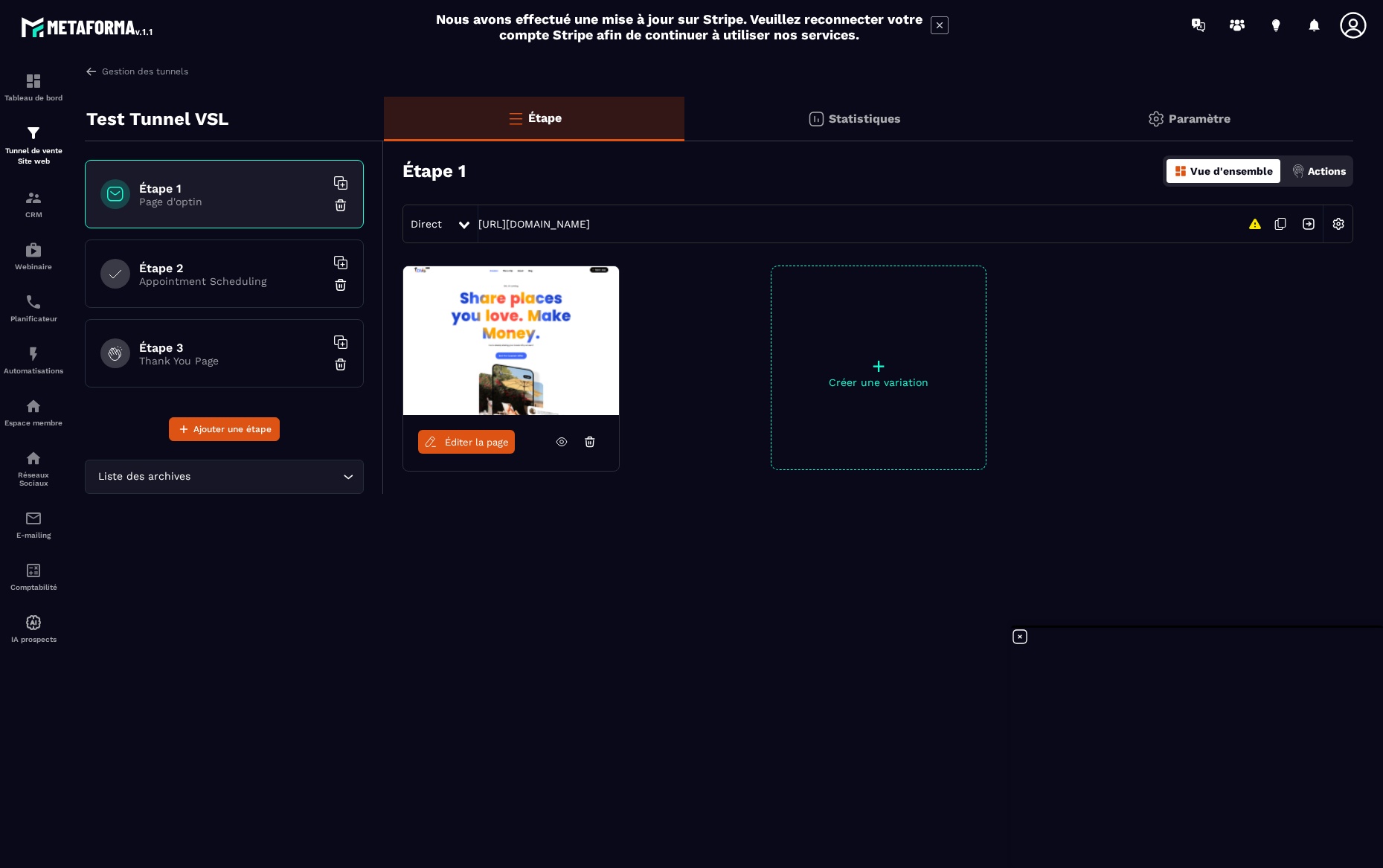
click at [1211, 130] on div "Paramètre" at bounding box center [1189, 119] width 329 height 45
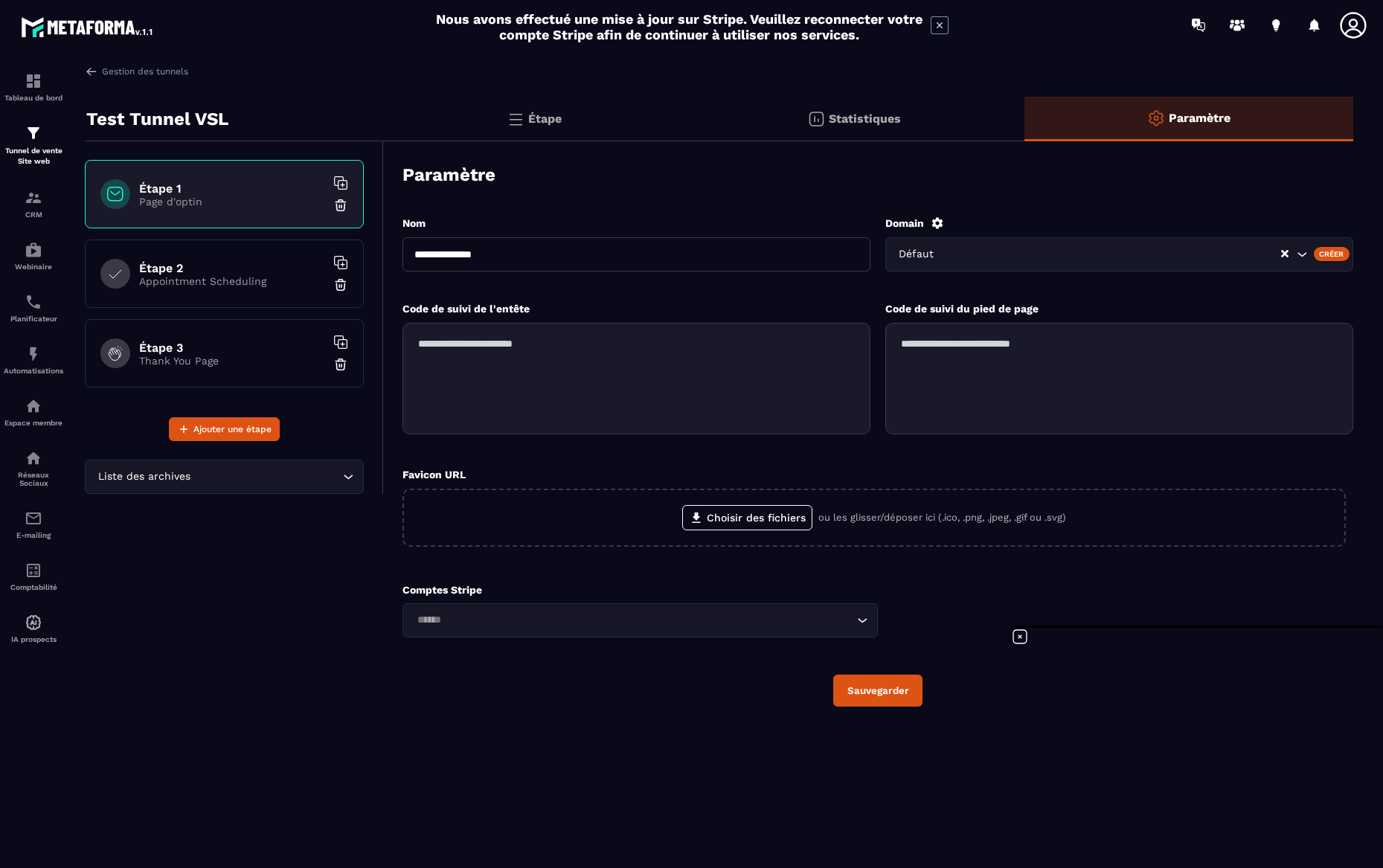
click at [239, 275] on p "Appointment Scheduling" at bounding box center [232, 281] width 186 height 12
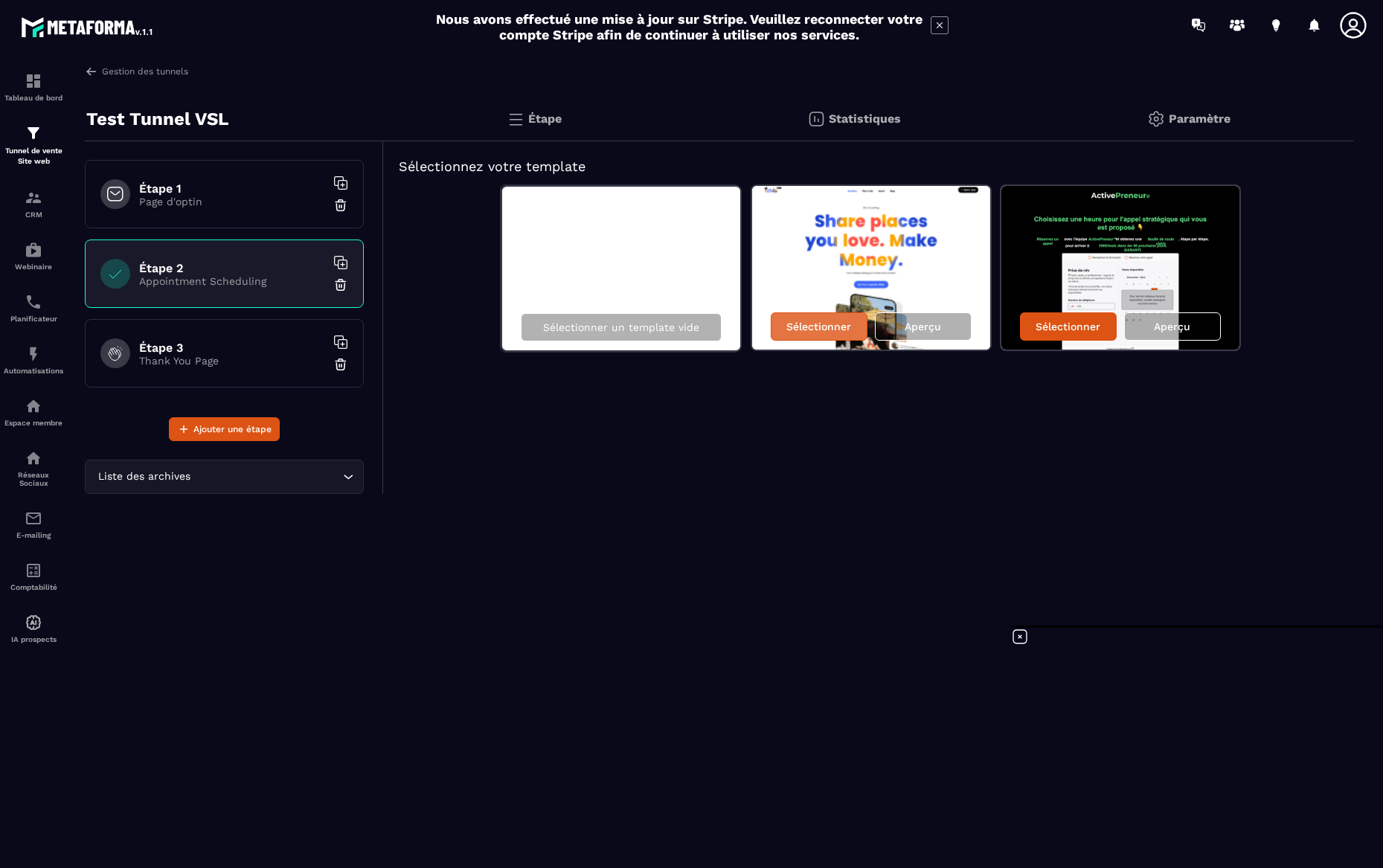
click at [825, 330] on p "Sélectionner" at bounding box center [818, 327] width 65 height 12
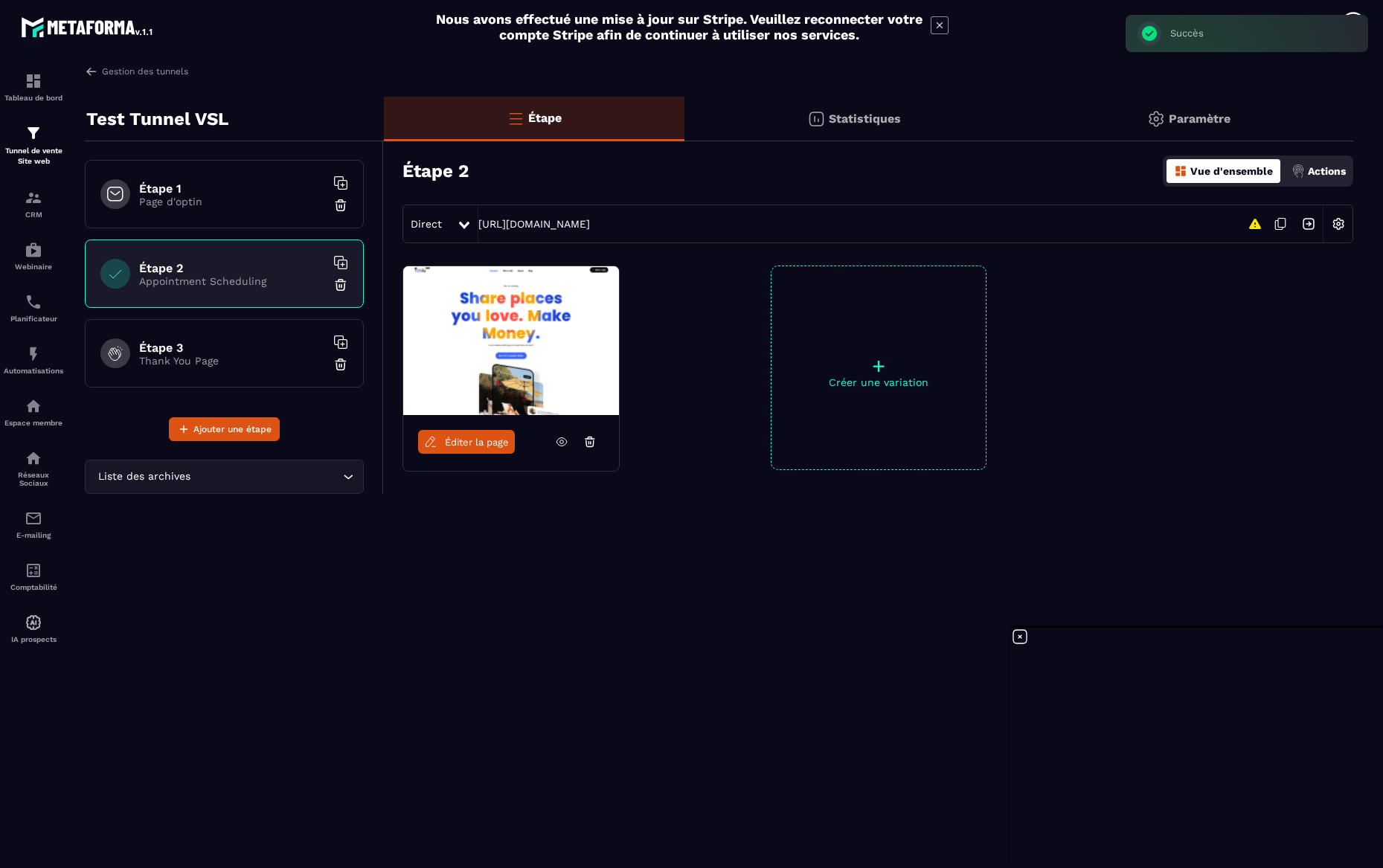
click at [195, 353] on h6 "Étape 3" at bounding box center [232, 347] width 186 height 14
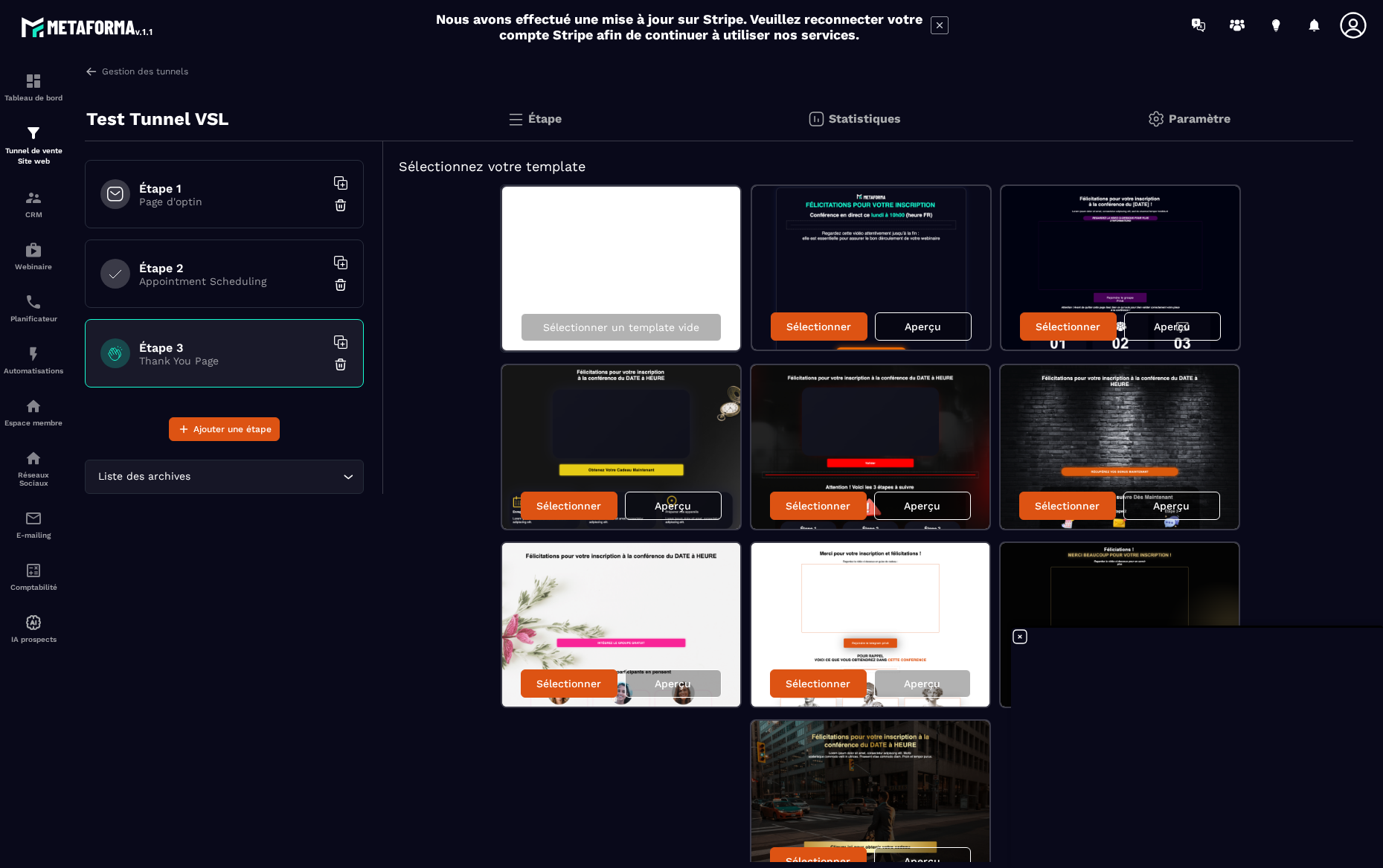
click at [845, 273] on img at bounding box center [871, 267] width 238 height 163
click at [929, 331] on p "Aperçu" at bounding box center [923, 327] width 37 height 12
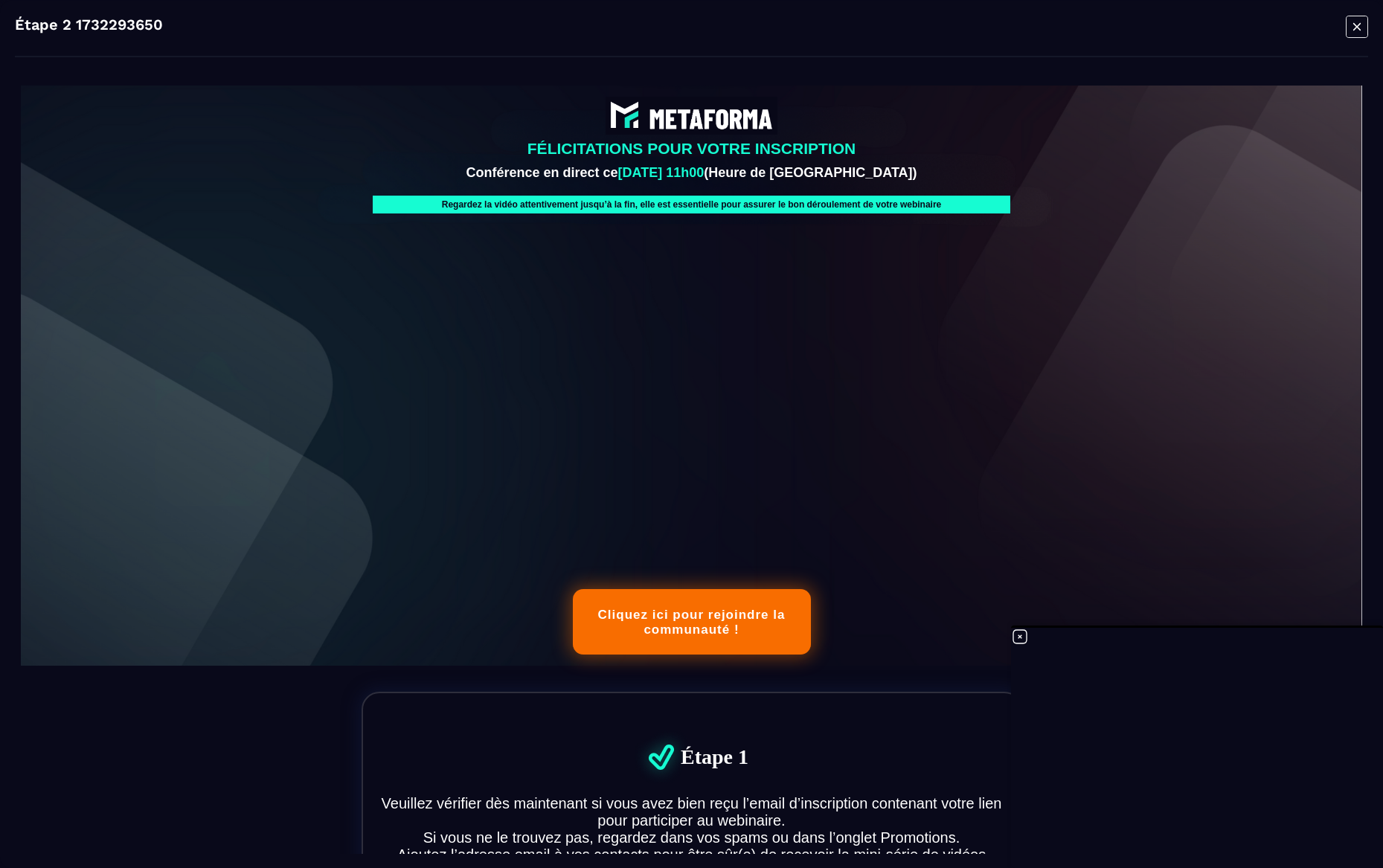
click at [1352, 28] on icon "Modal window" at bounding box center [1358, 26] width 22 height 23
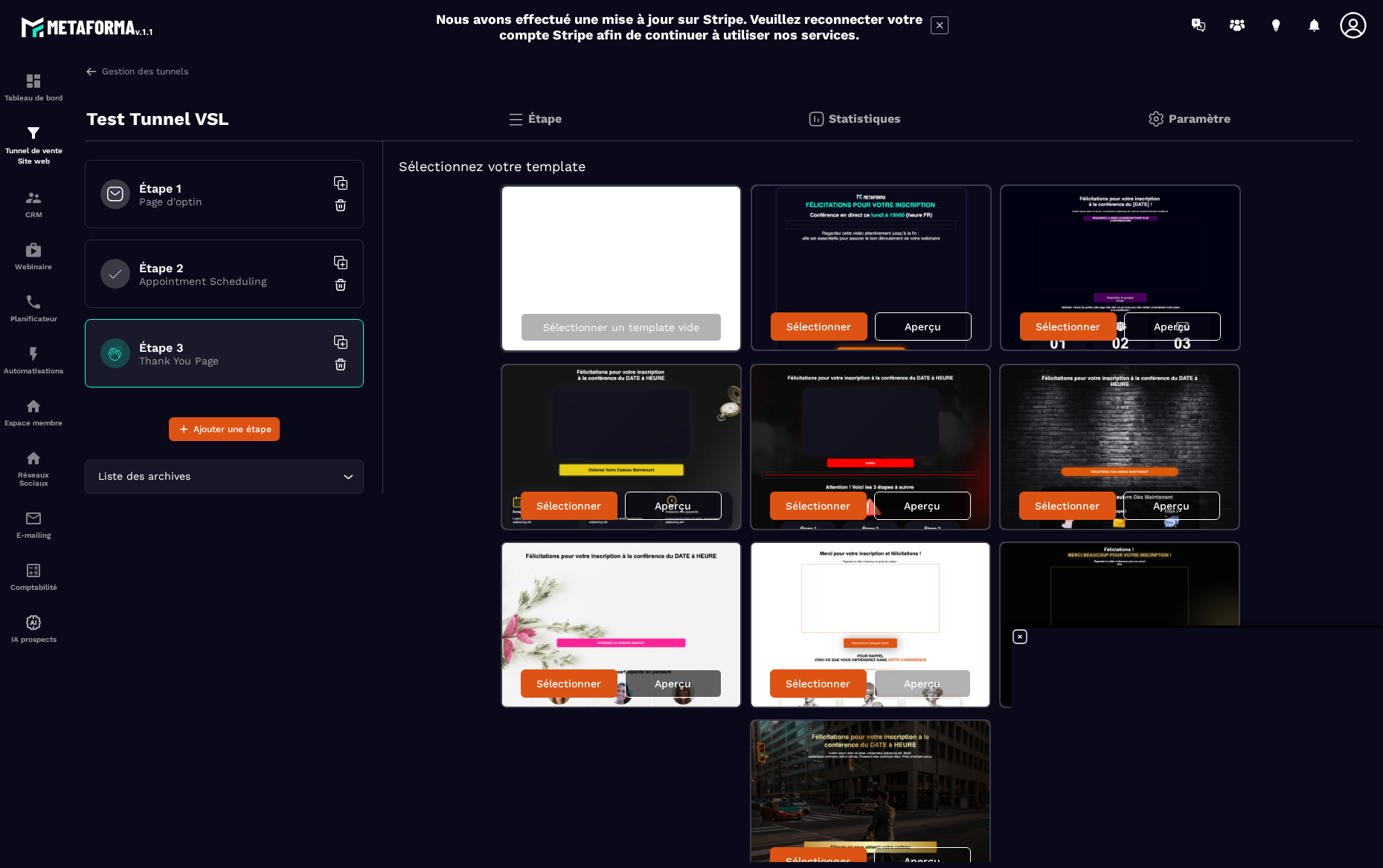
click at [665, 688] on p "Aperçu" at bounding box center [673, 684] width 37 height 12
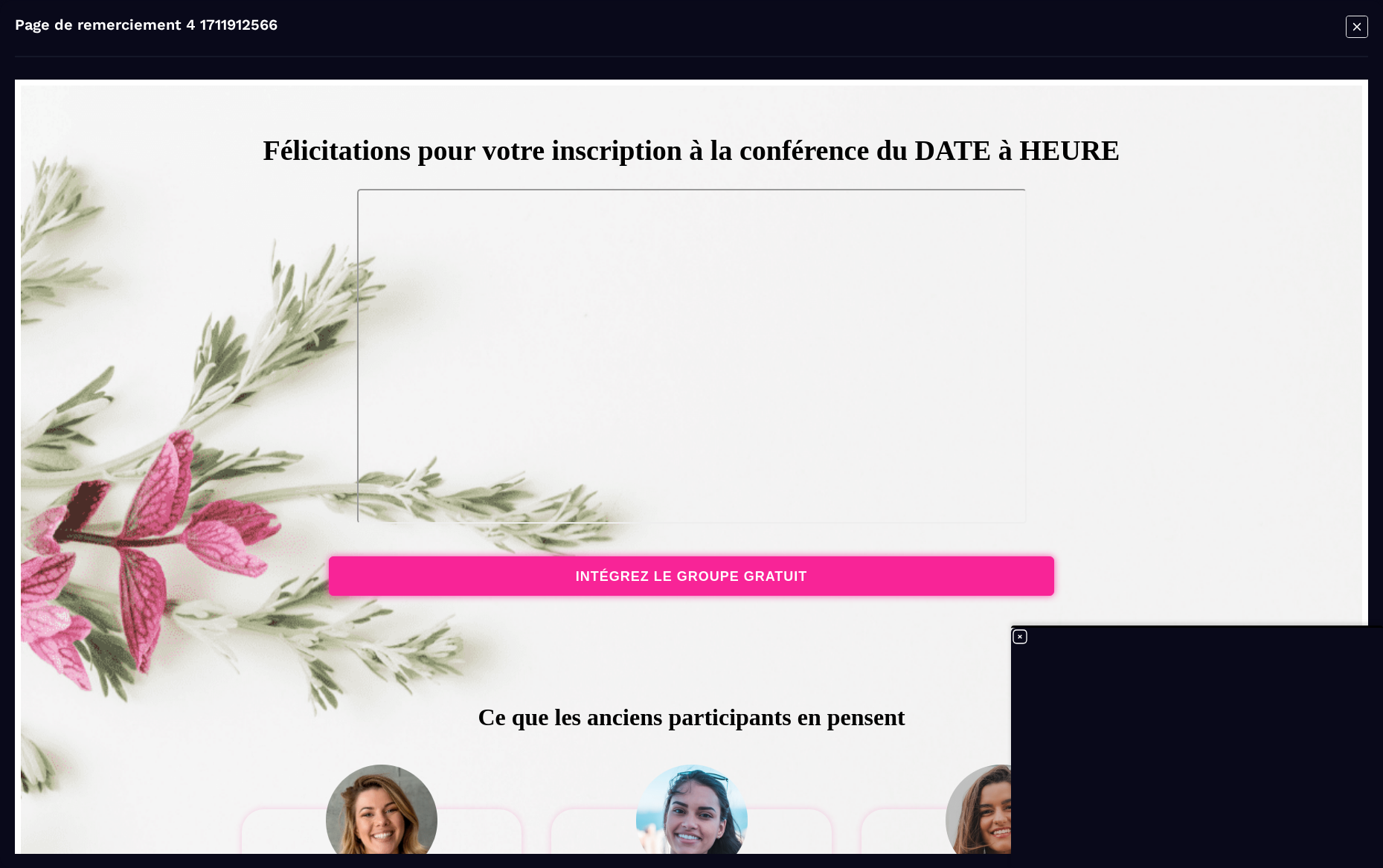
click at [1352, 31] on icon "Modal window" at bounding box center [1358, 26] width 22 height 23
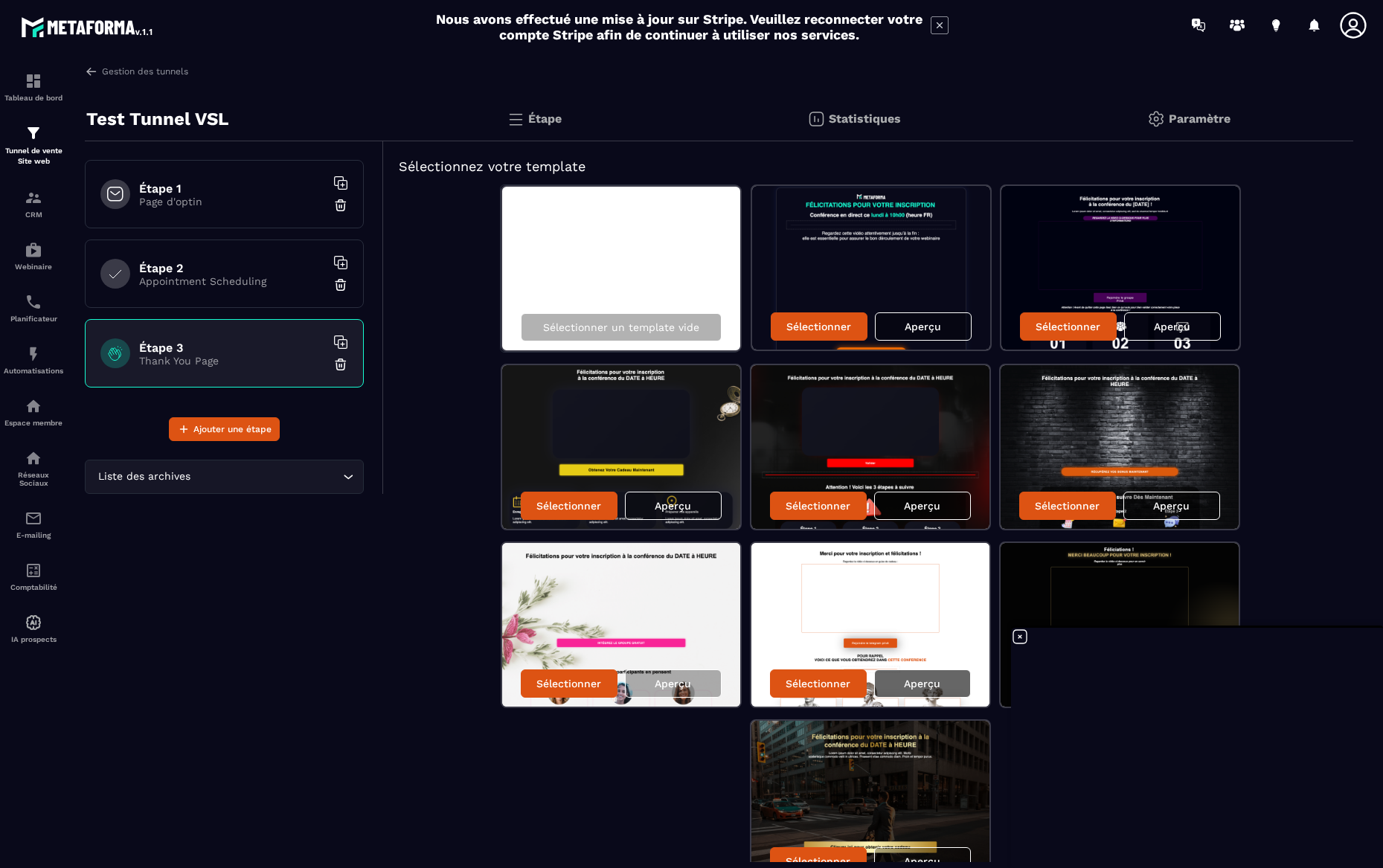
click at [912, 678] on p "Aperçu" at bounding box center [922, 684] width 37 height 12
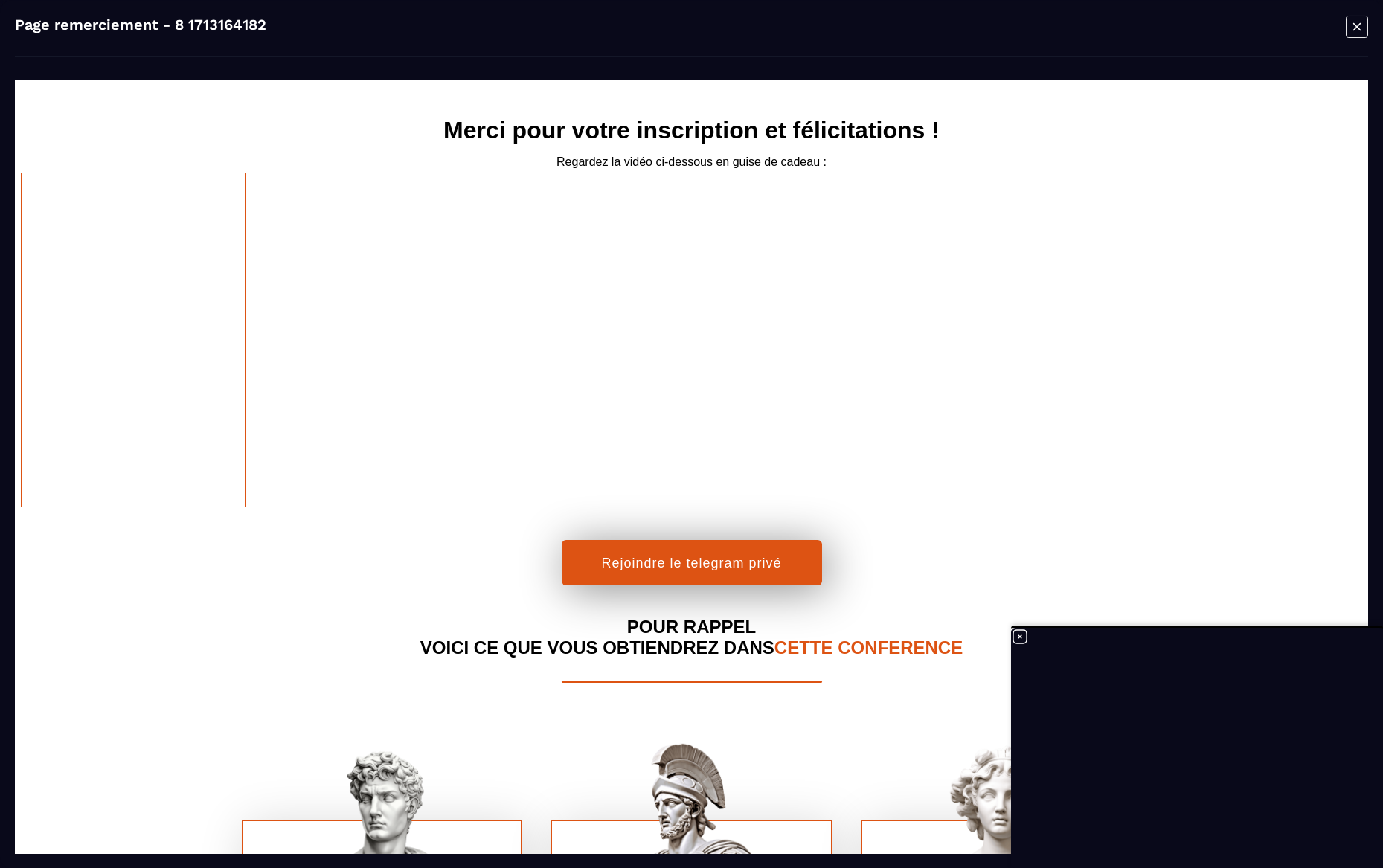
click at [1348, 29] on icon "Modal window" at bounding box center [1358, 26] width 22 height 23
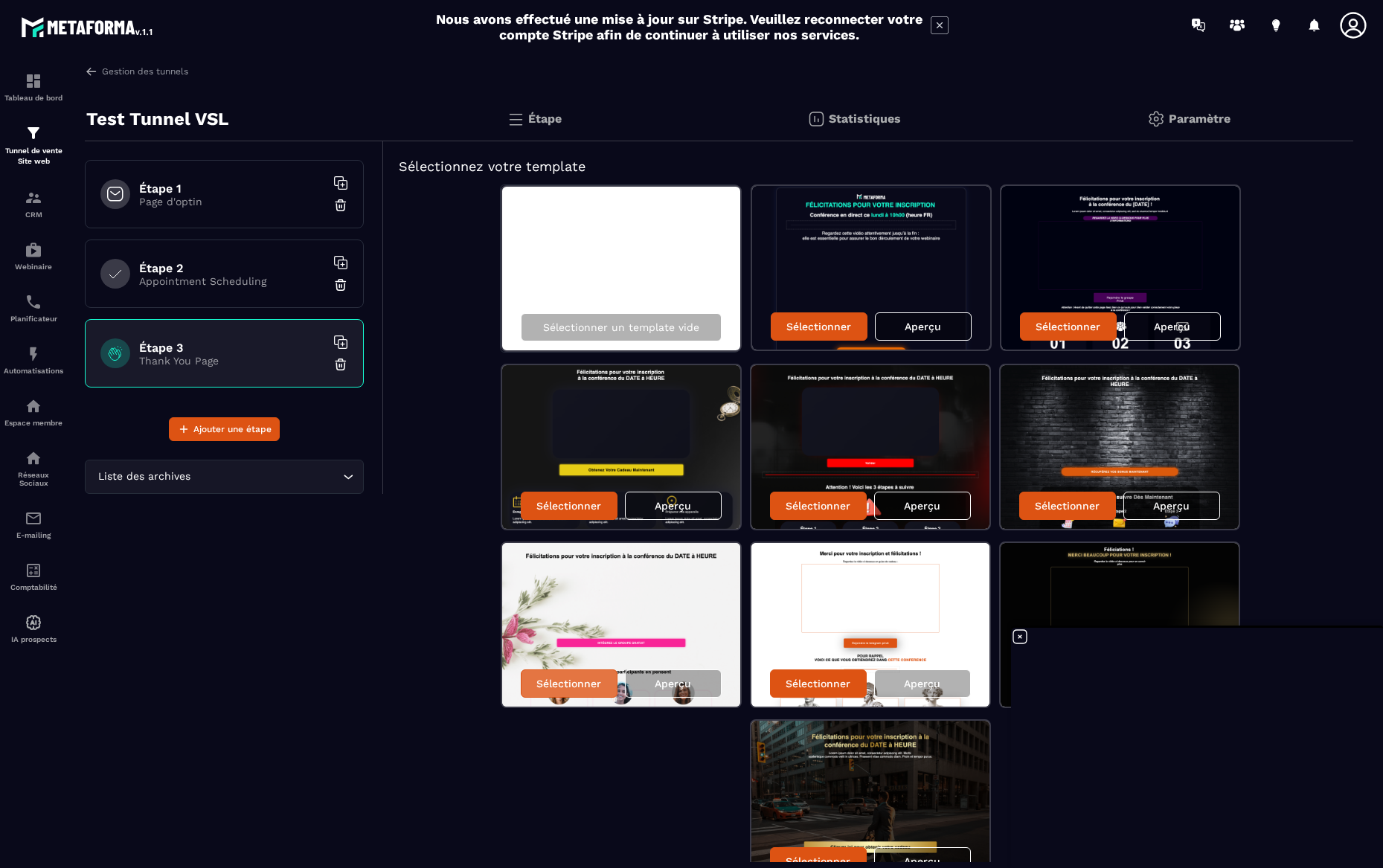
click at [576, 685] on p "Sélectionner" at bounding box center [568, 684] width 65 height 12
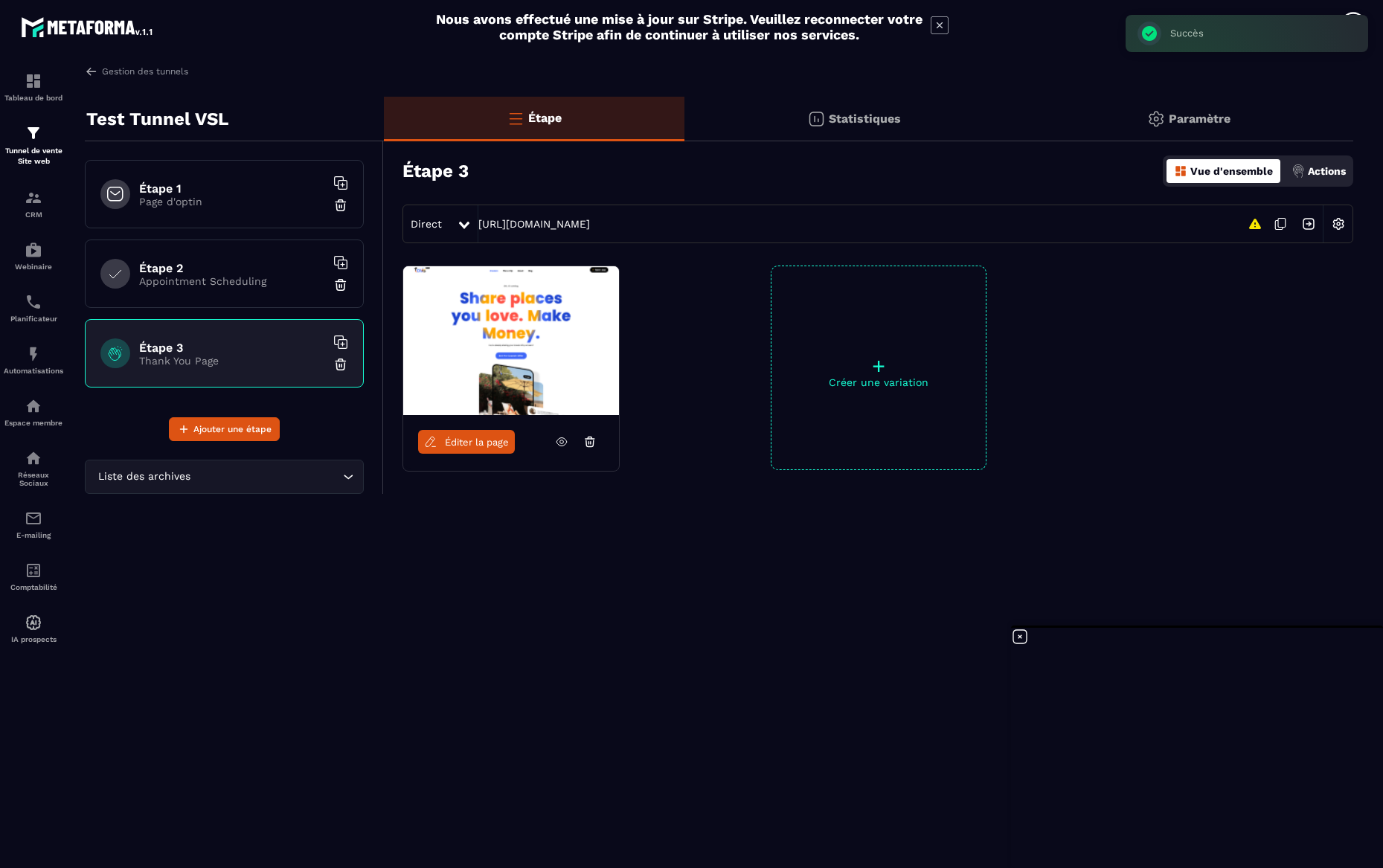
click at [222, 274] on h6 "Étape 2" at bounding box center [232, 268] width 186 height 14
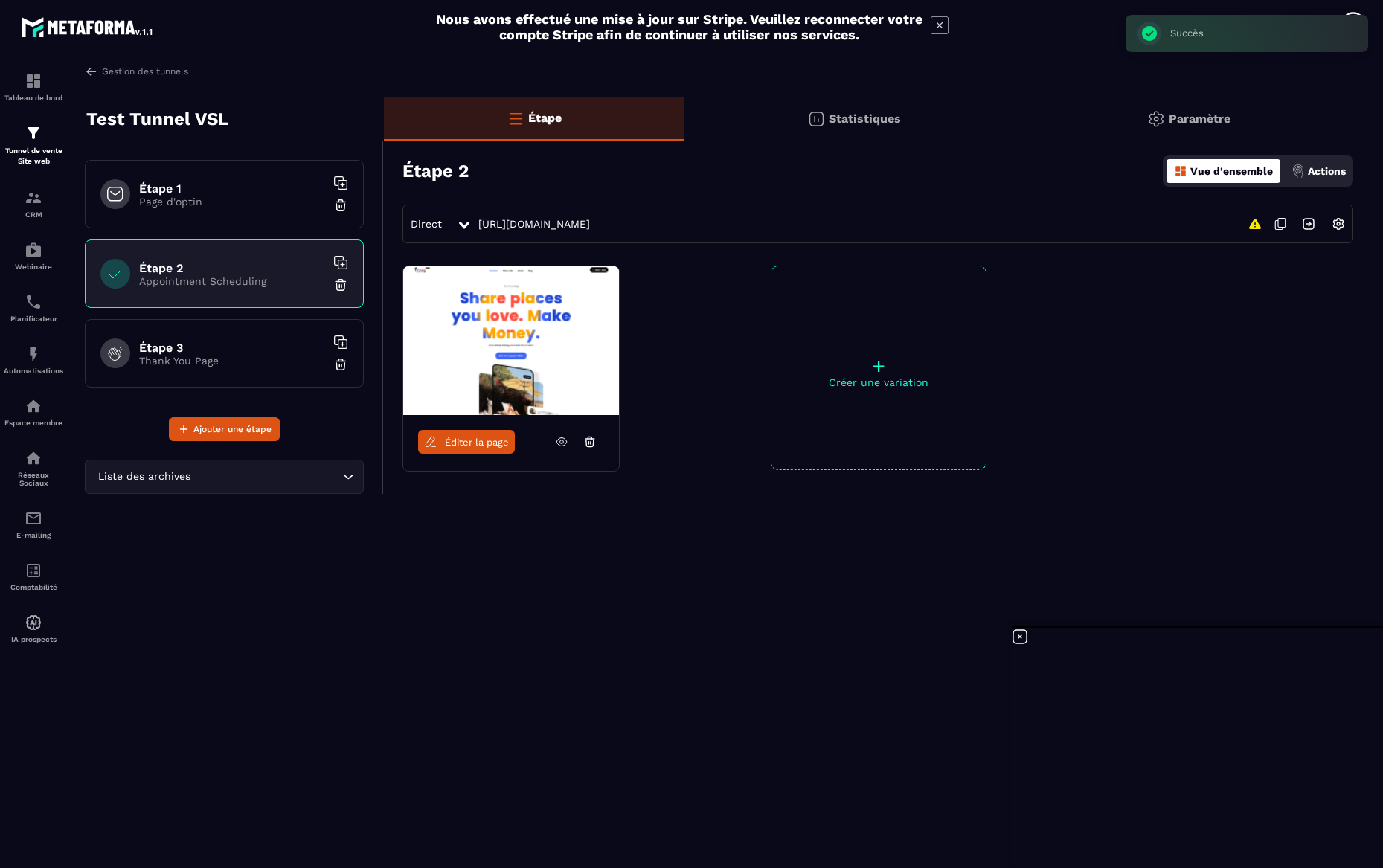
click at [541, 336] on img at bounding box center [511, 341] width 216 height 149
click at [469, 450] on link "Éditer la page" at bounding box center [467, 442] width 97 height 24
